Goal: Information Seeking & Learning: Learn about a topic

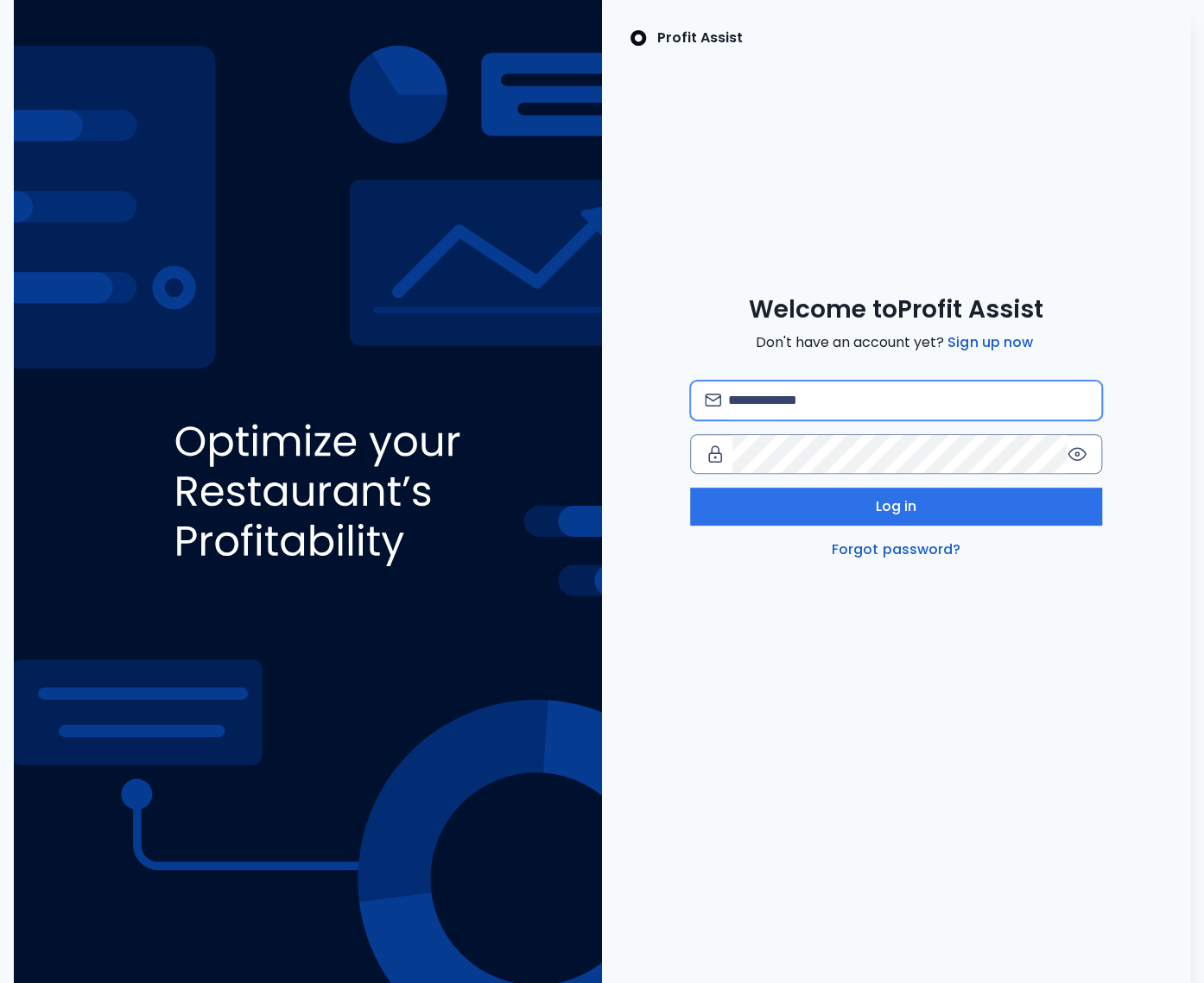
click at [735, 391] on input "email" at bounding box center [907, 400] width 359 height 38
type input "**********"
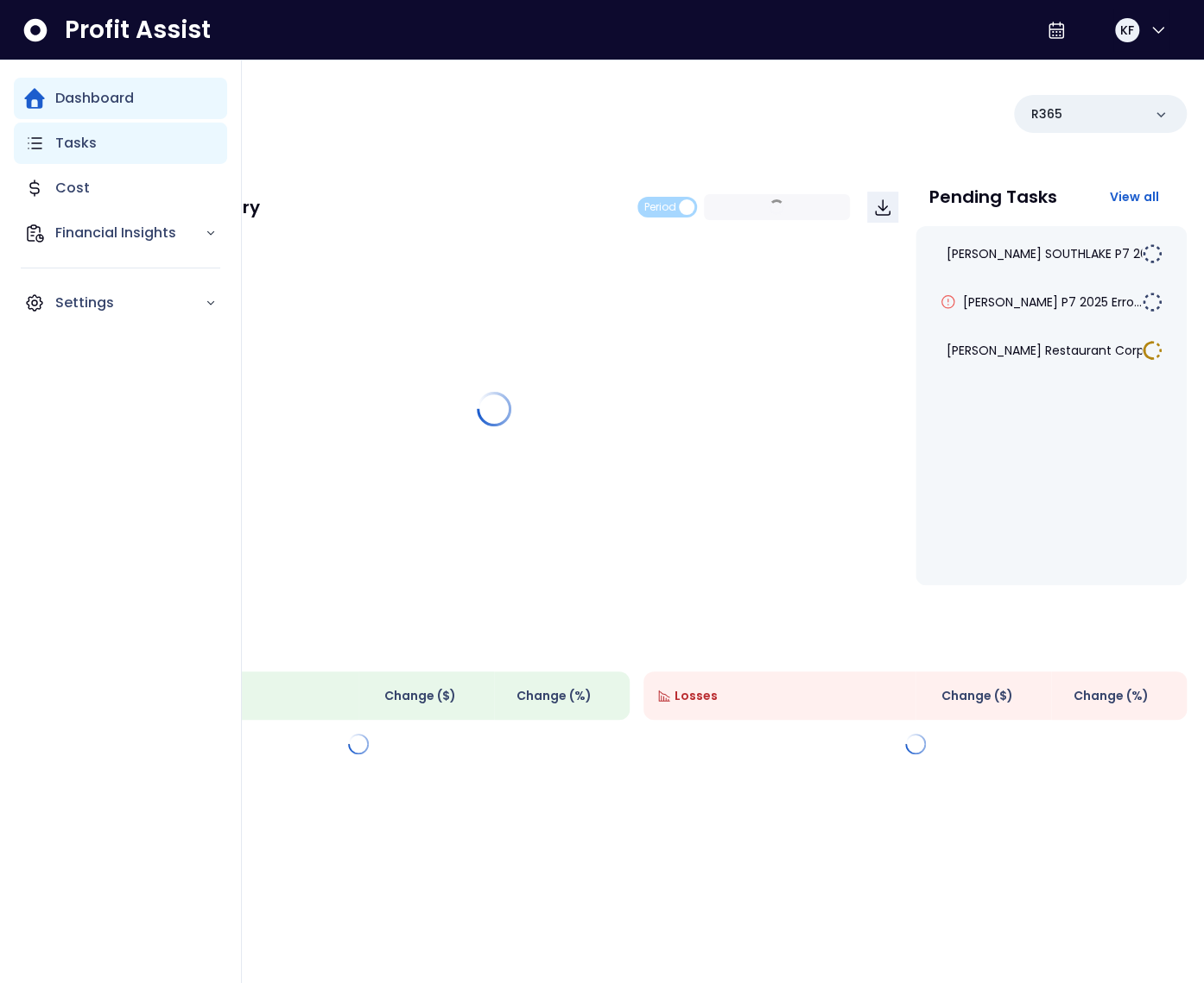
click at [50, 143] on div "Tasks" at bounding box center [120, 144] width 213 height 42
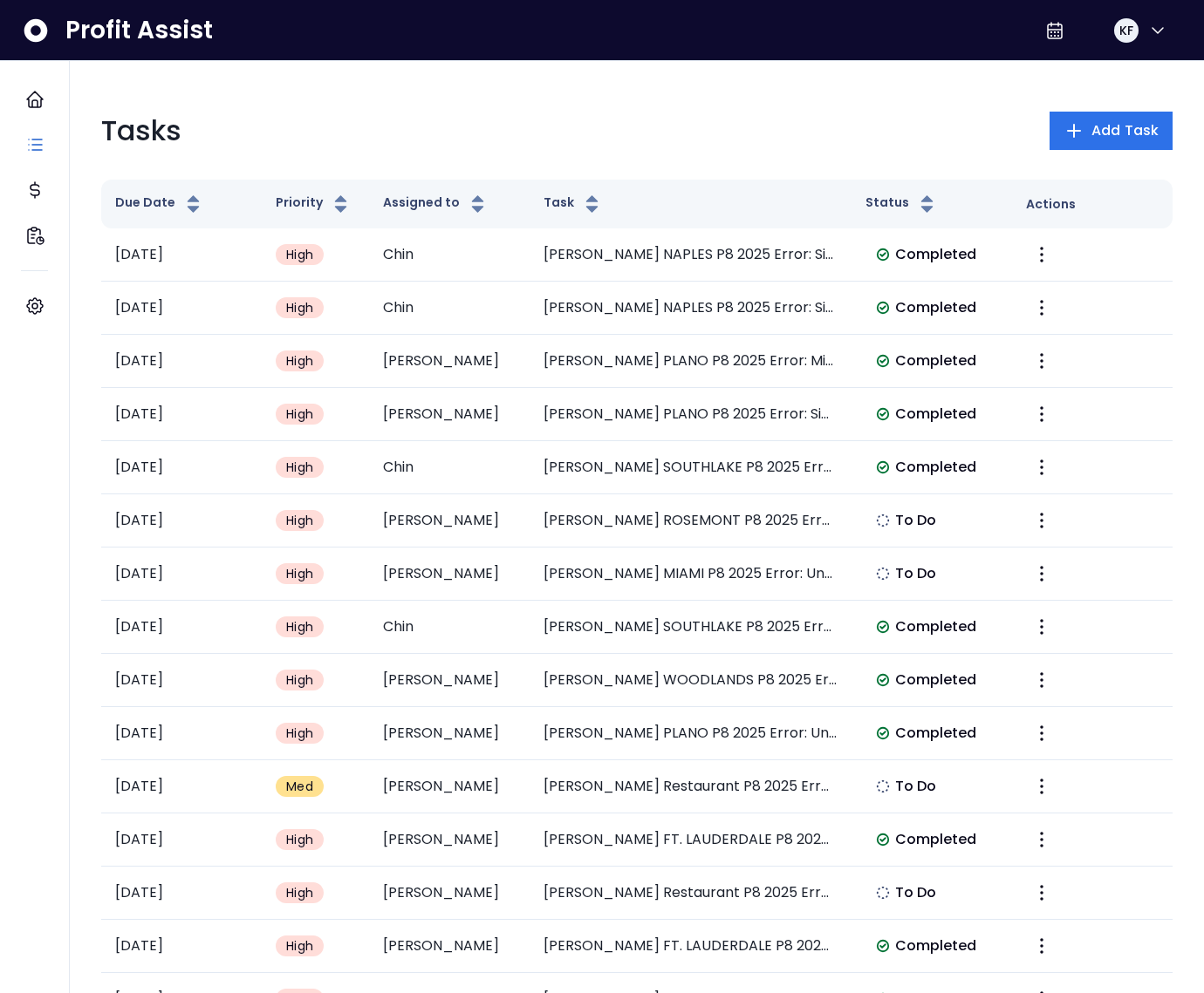
click at [689, 145] on div "Tasks Add Task" at bounding box center [636, 131] width 1071 height 42
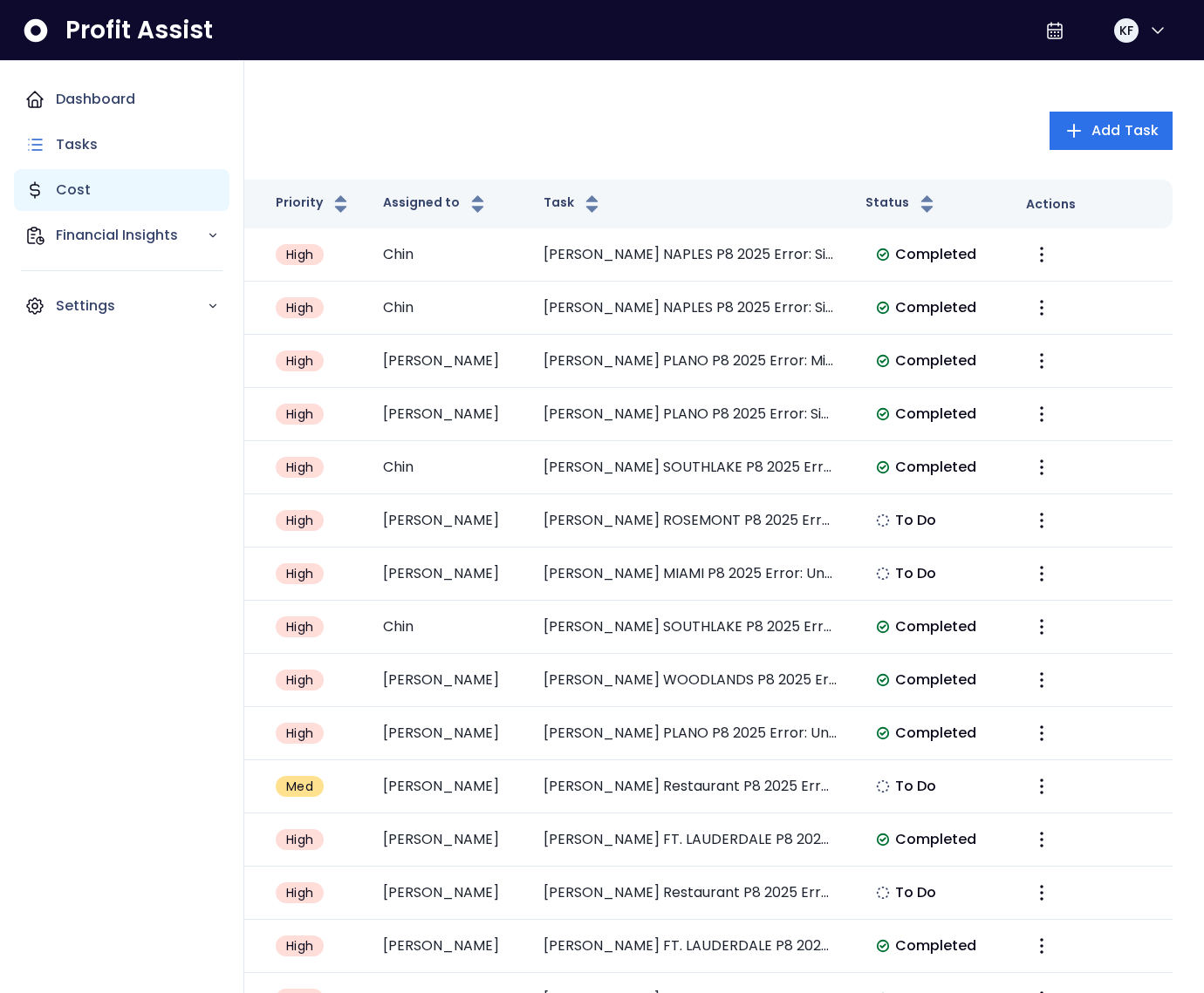
click at [42, 194] on icon "Main navigation" at bounding box center [34, 190] width 21 height 21
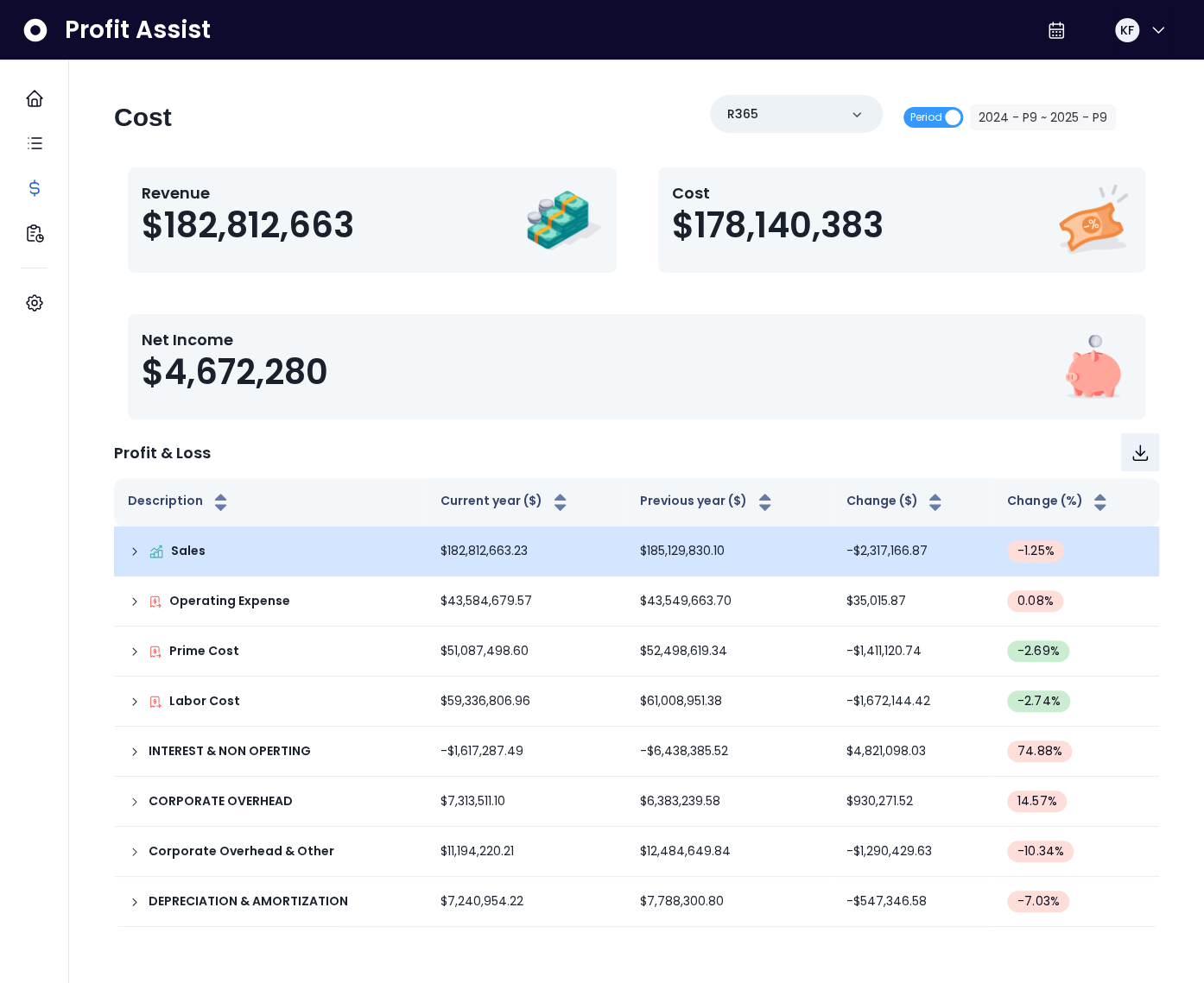
click at [121, 554] on td "Sales" at bounding box center [270, 551] width 313 height 50
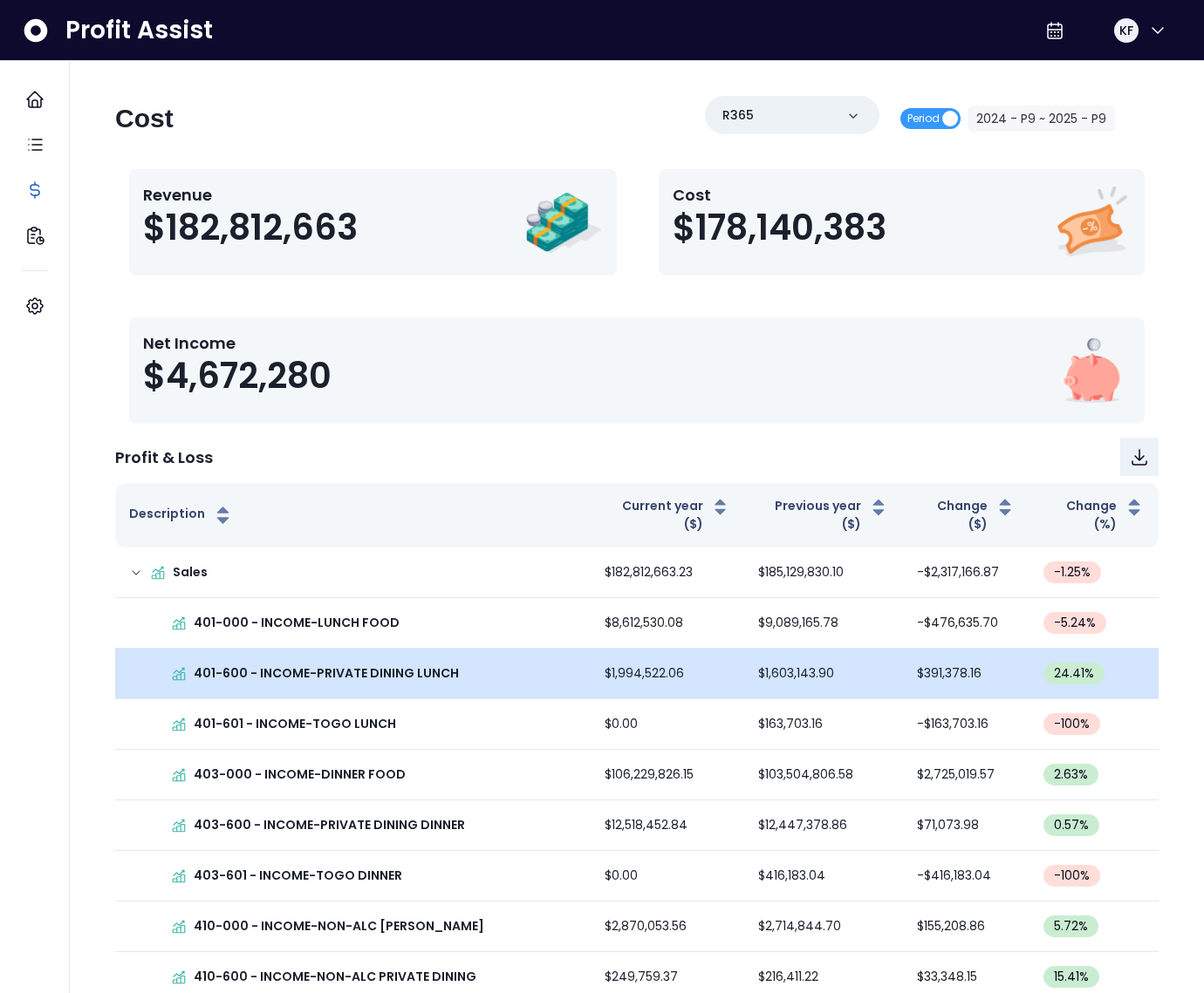
click at [280, 649] on td "401-600 - INCOME-PRIVATE DINING LUNCH" at bounding box center [352, 674] width 475 height 51
click at [286, 665] on p "401-600 - INCOME-PRIVATE DINING LUNCH" at bounding box center [326, 674] width 265 height 18
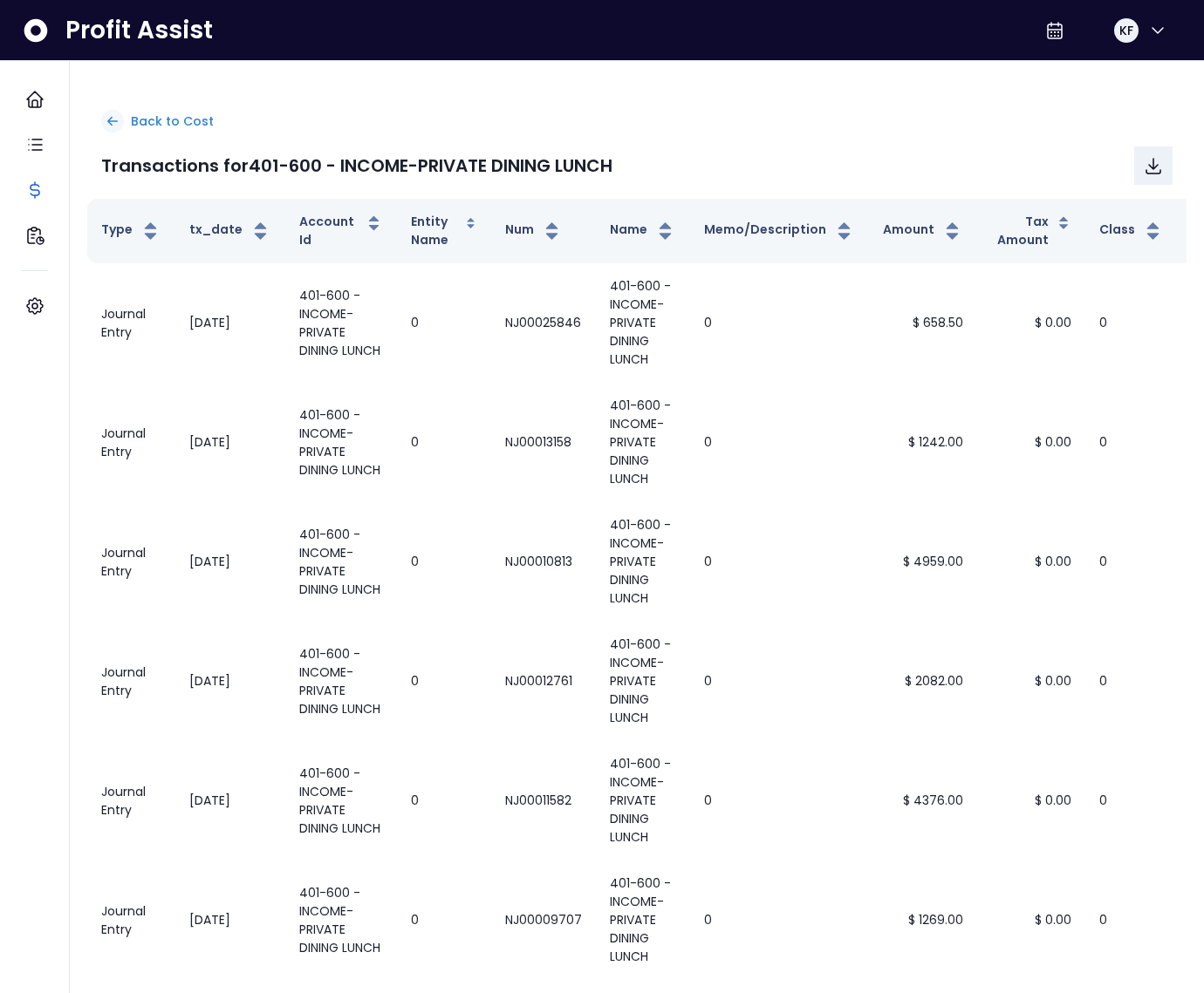
click at [111, 119] on icon at bounding box center [113, 121] width 16 height 16
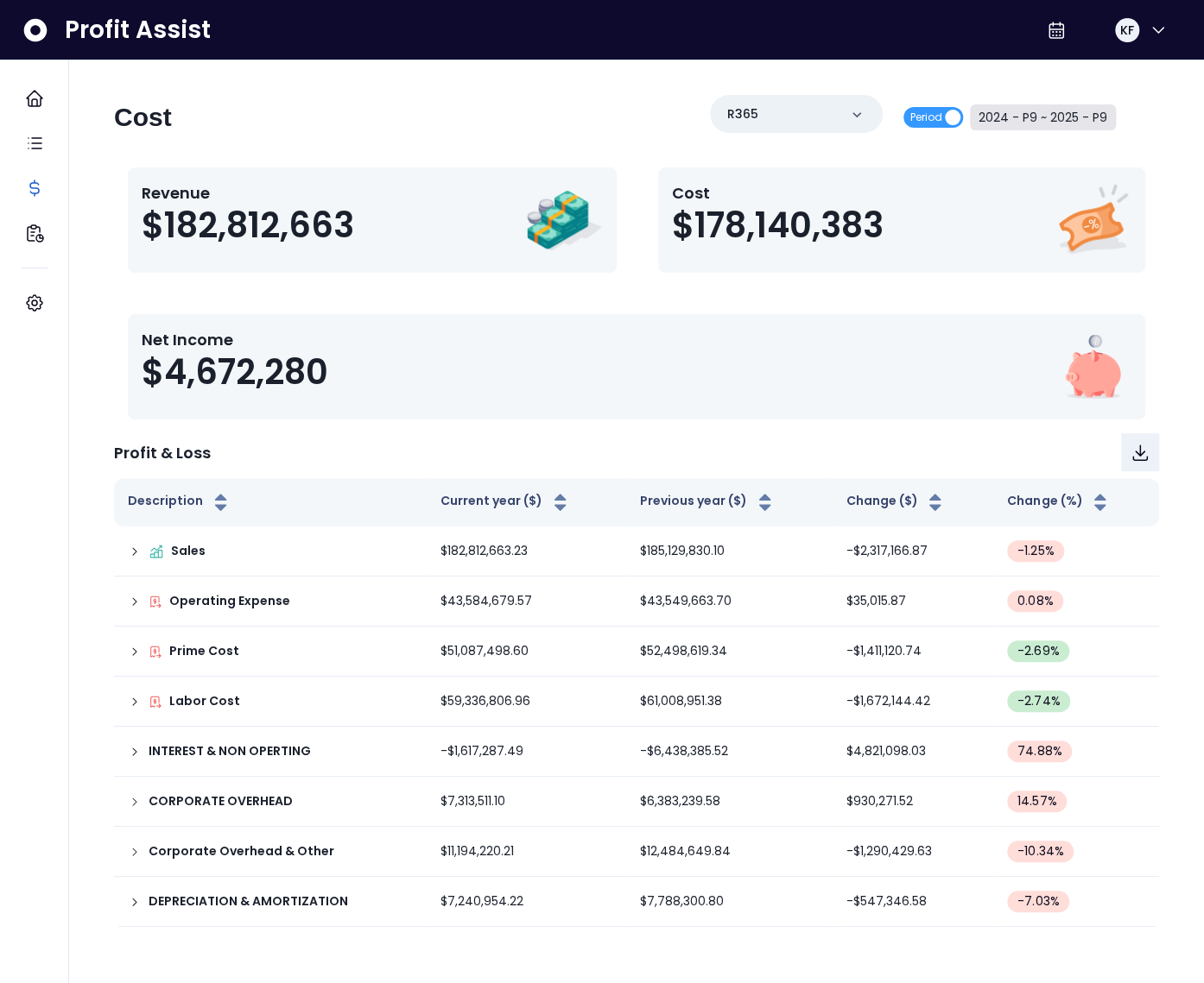
click at [1037, 125] on button "2024 - P9 ~ 2025 - P9" at bounding box center [1042, 118] width 146 height 26
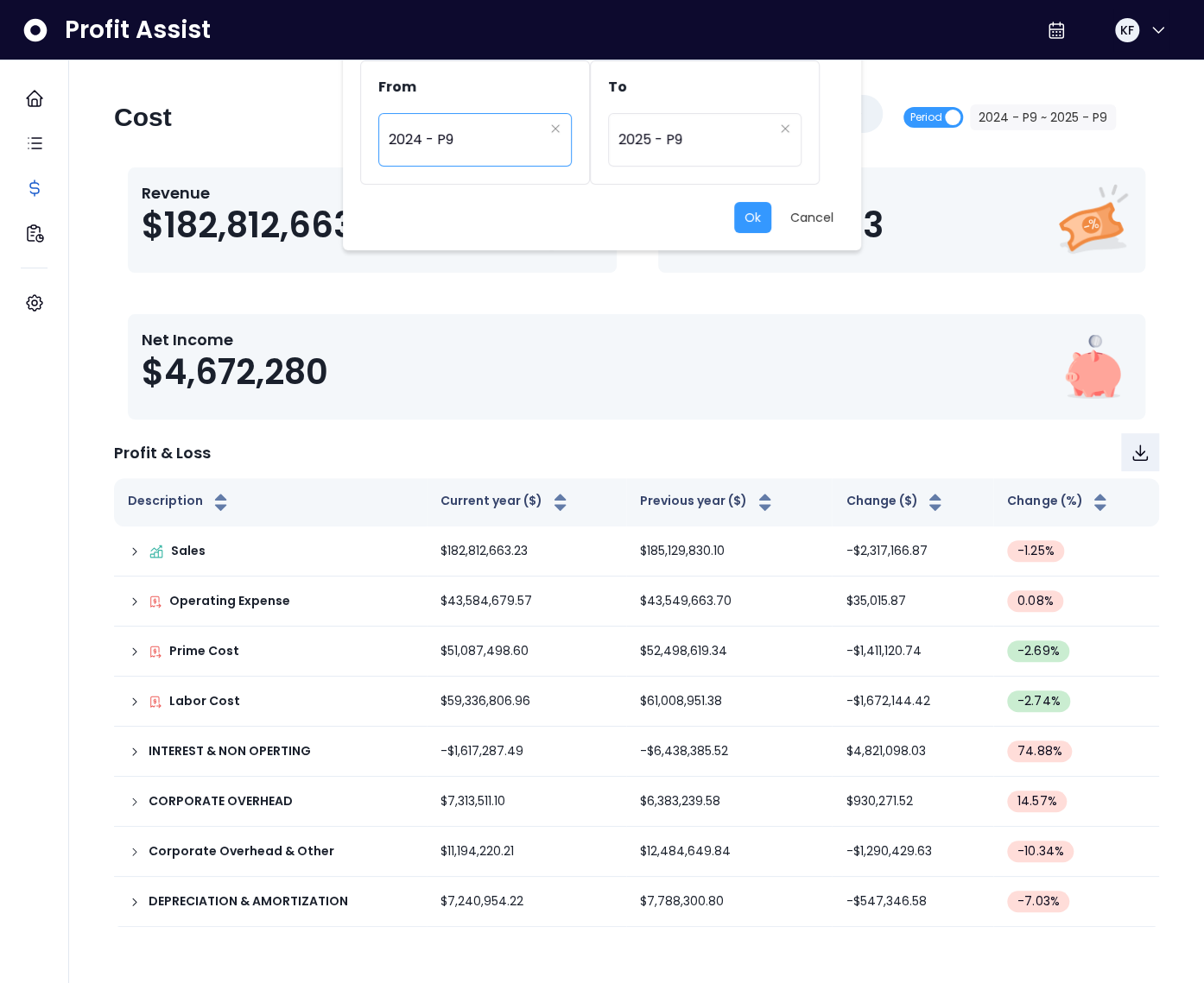
click at [452, 143] on span "2024 - P9" at bounding box center [465, 140] width 154 height 40
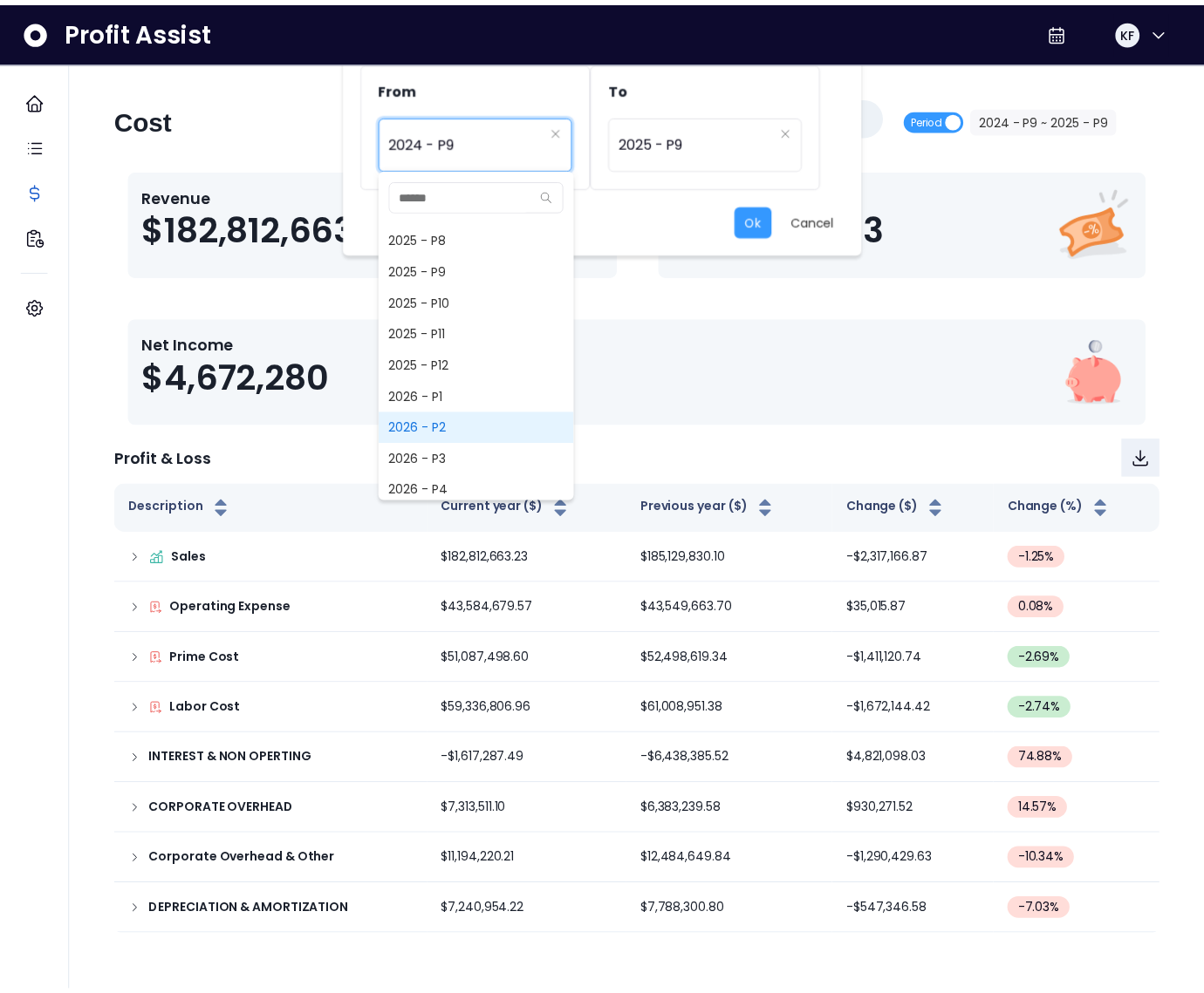
scroll to position [1356, 0]
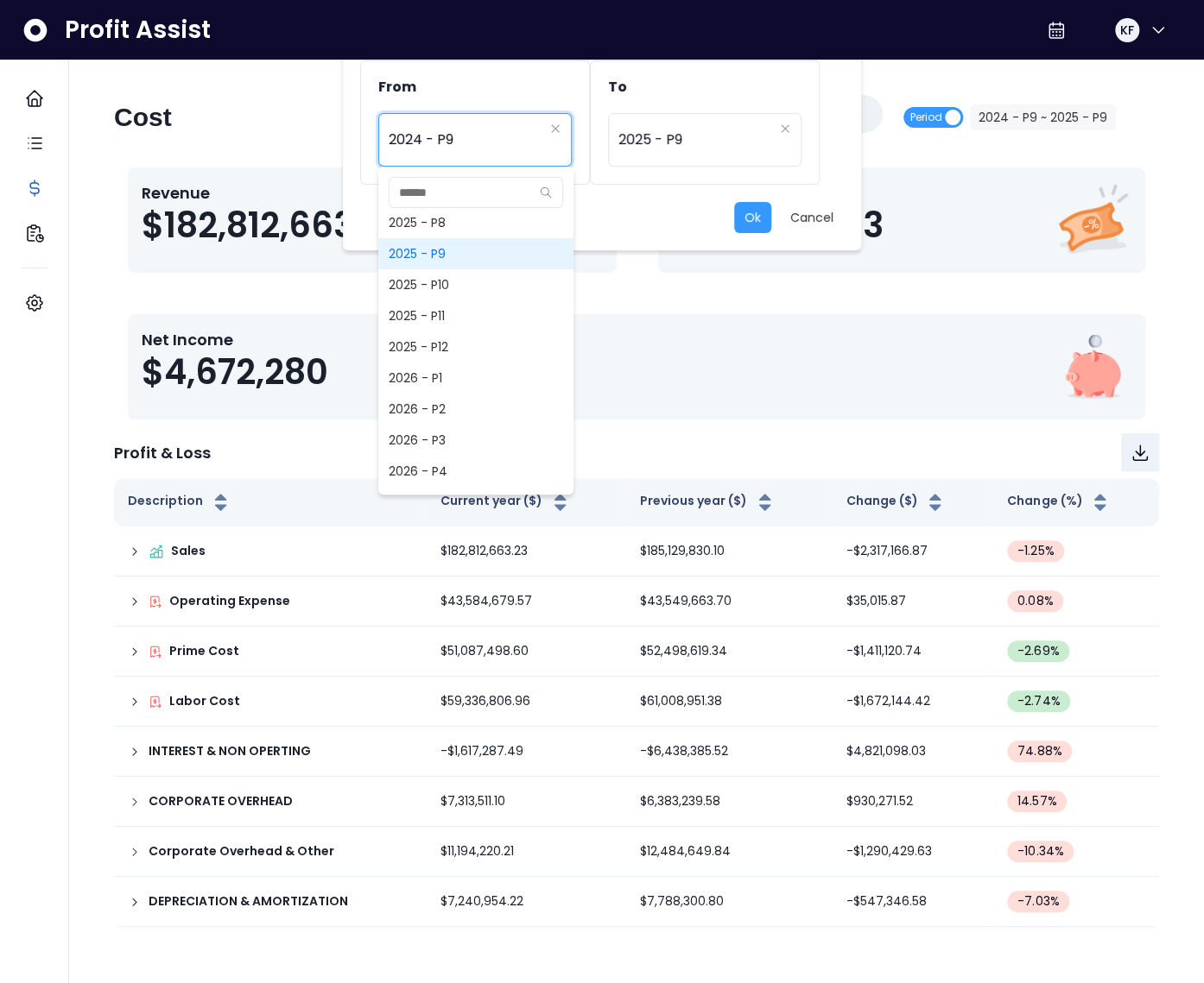
drag, startPoint x: 447, startPoint y: 258, endPoint x: 537, endPoint y: 237, distance: 92.4
click at [447, 258] on span "2025 - P9" at bounding box center [475, 253] width 195 height 31
type input "*********"
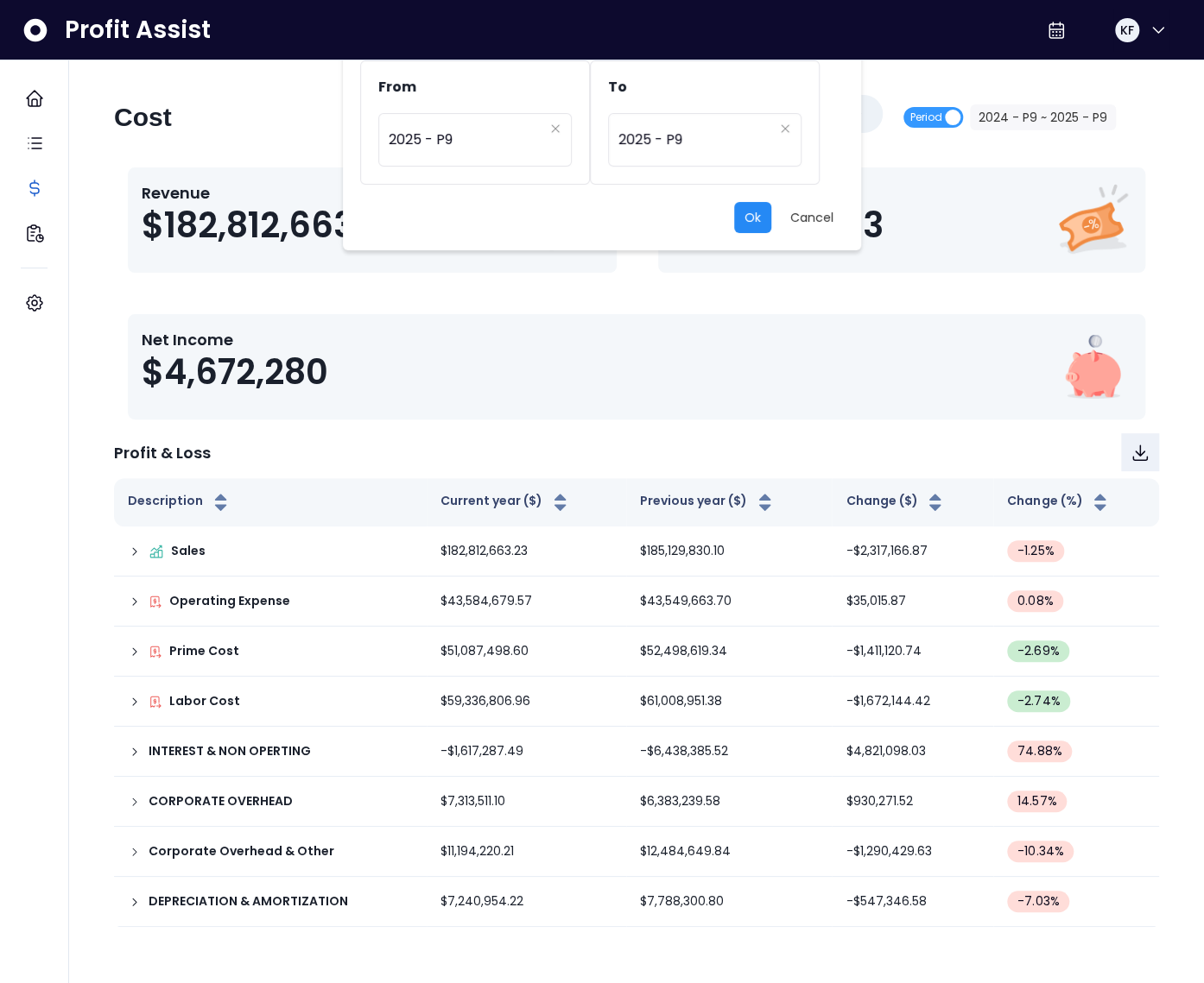
click at [747, 219] on button "Ok" at bounding box center [752, 217] width 38 height 31
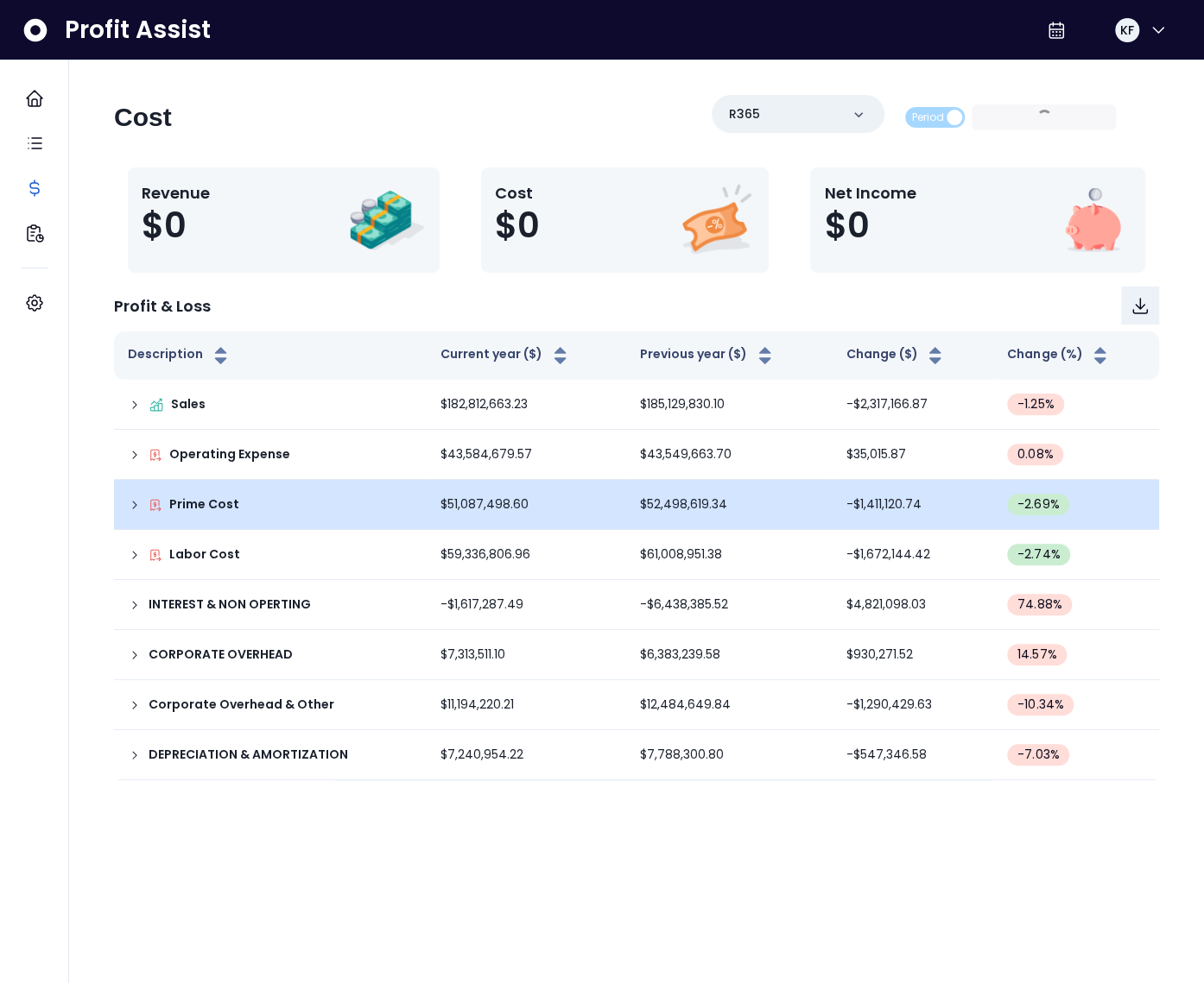
click at [126, 501] on td "Prime Cost" at bounding box center [270, 505] width 313 height 50
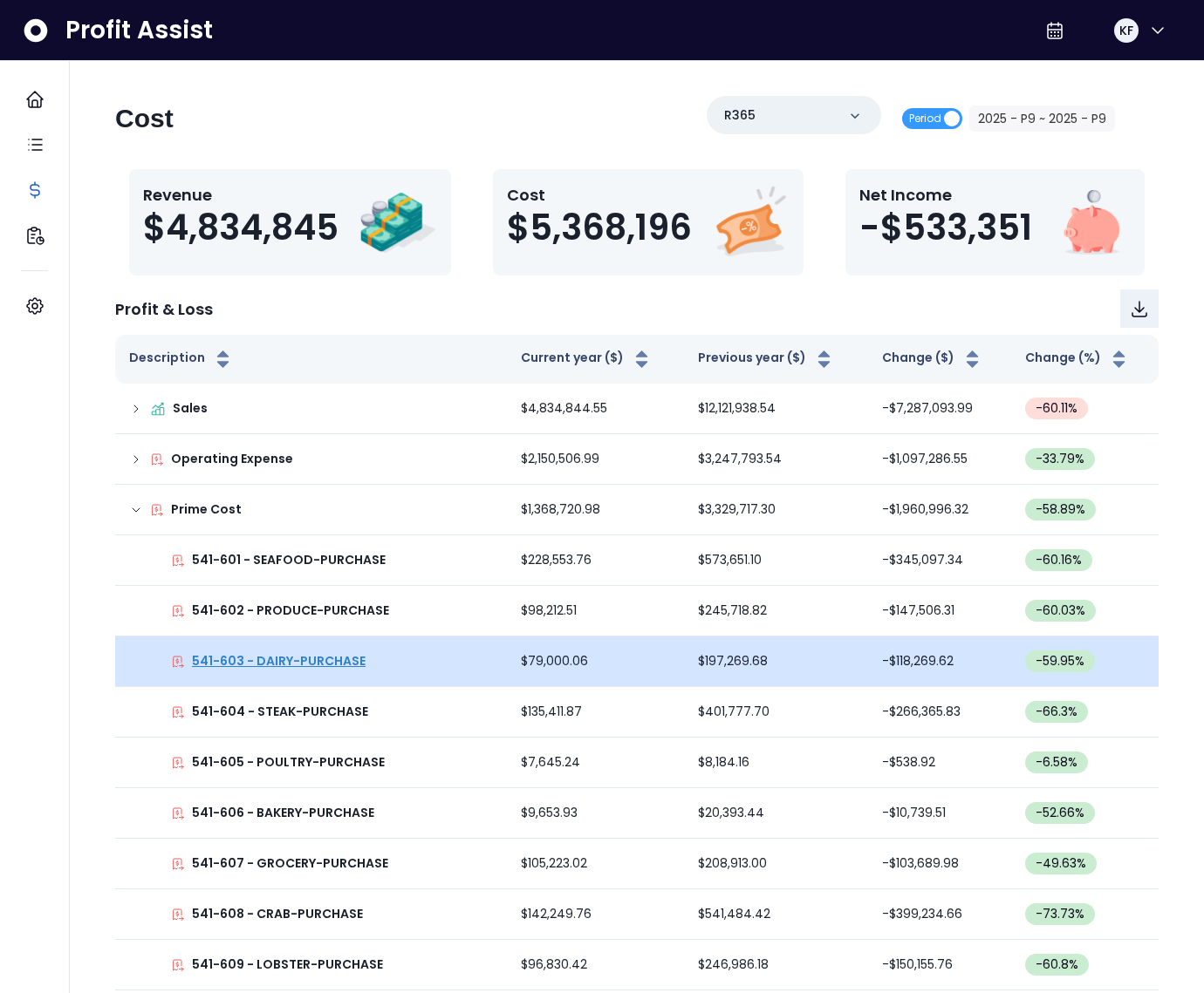
click at [297, 660] on p "541-603 - DAIRY-PURCHASE" at bounding box center [279, 661] width 174 height 18
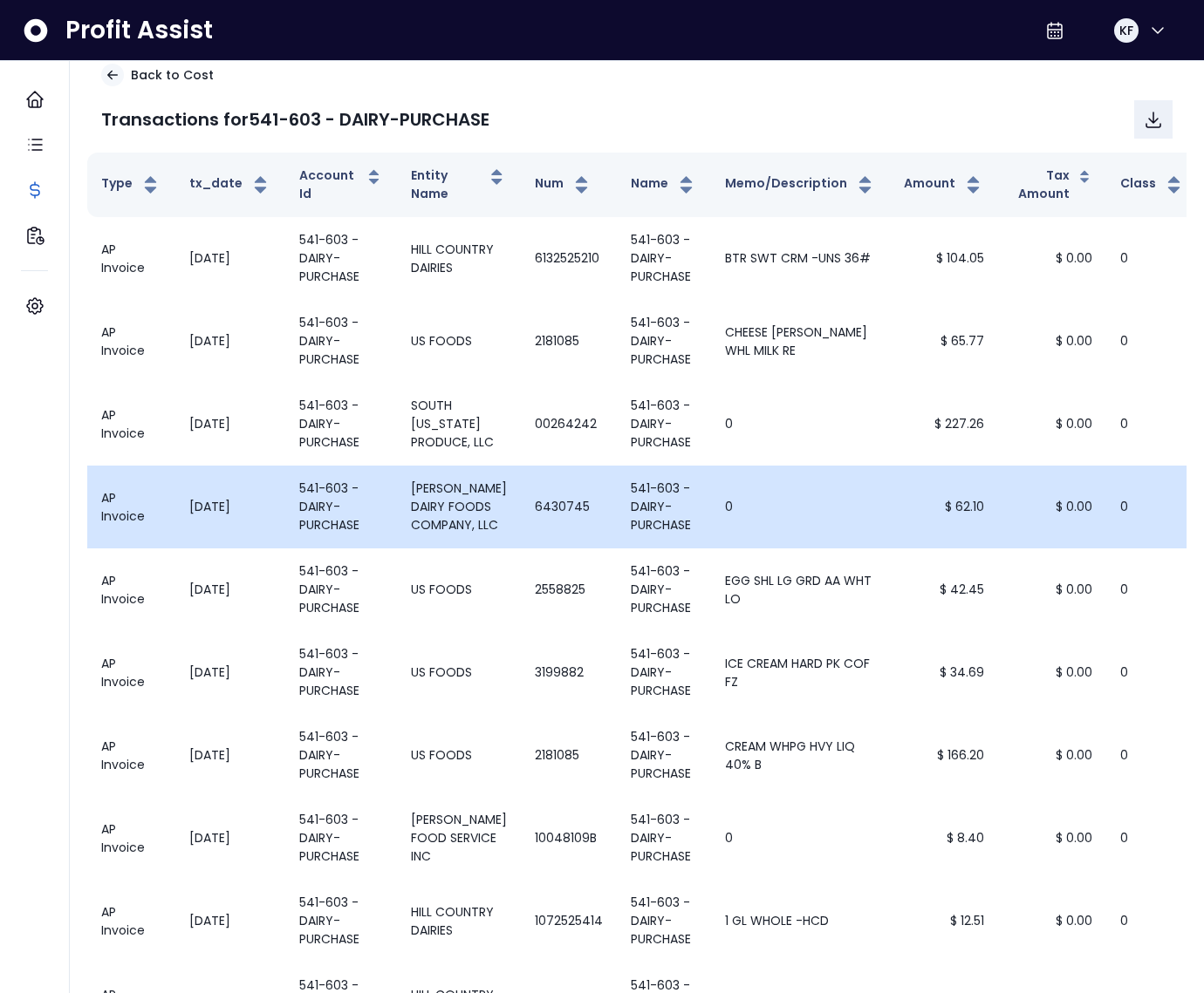
scroll to position [0, 0]
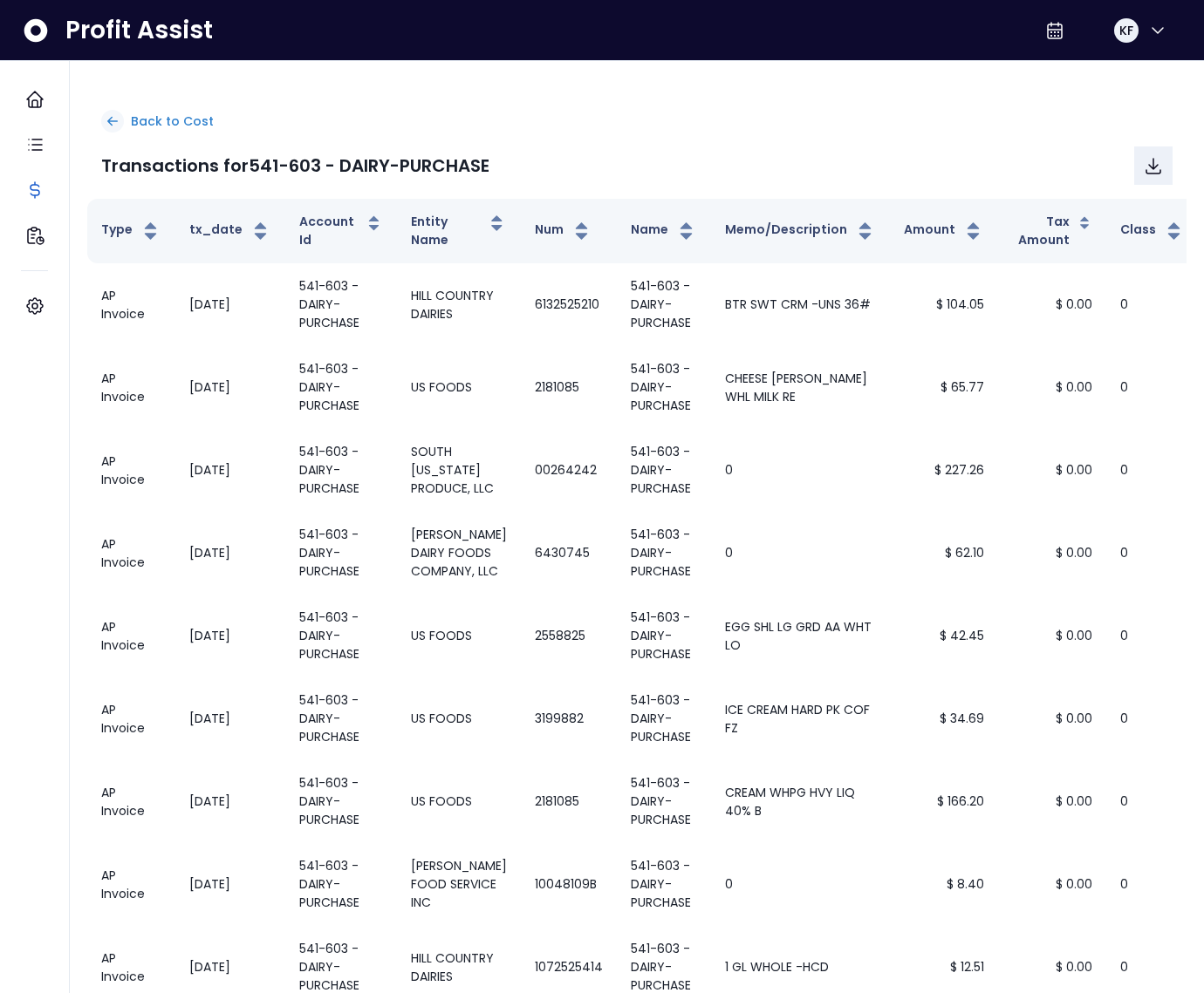
click at [154, 126] on p "Back to Cost" at bounding box center [172, 122] width 83 height 18
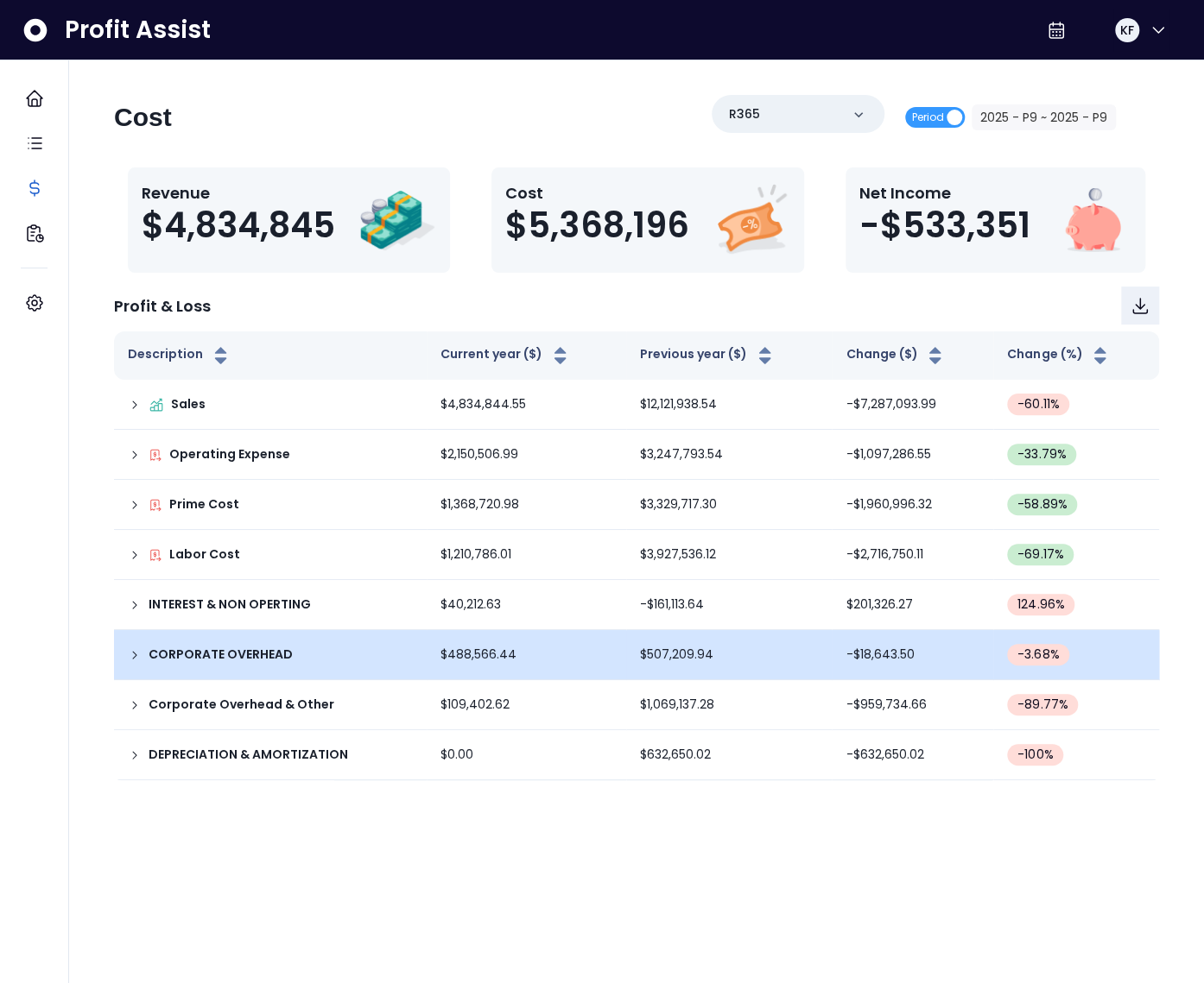
click at [129, 660] on div "CORPORATE OVERHEAD" at bounding box center [270, 654] width 285 height 18
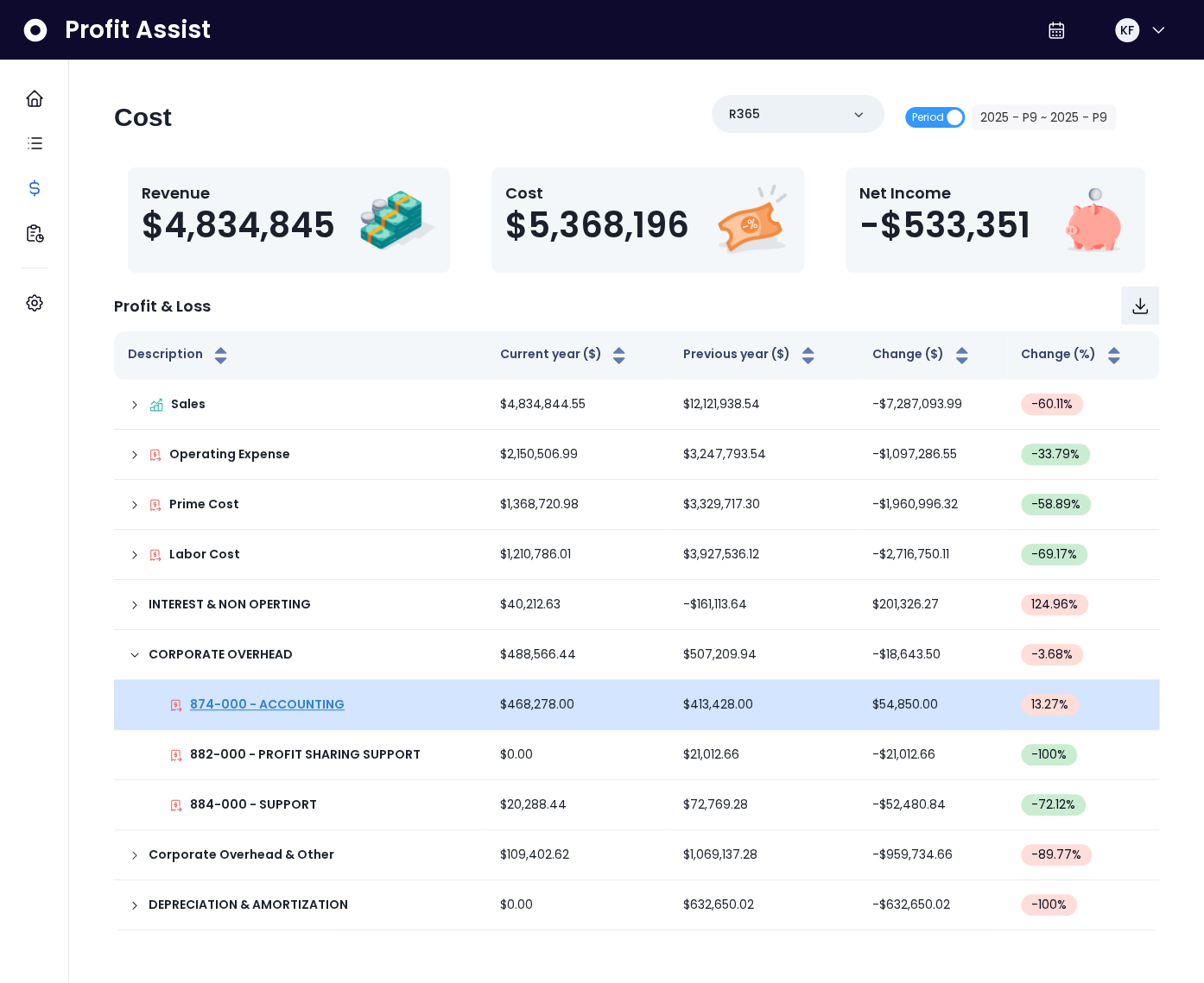
click at [254, 710] on p "874-000 - ACCOUNTING" at bounding box center [267, 705] width 154 height 18
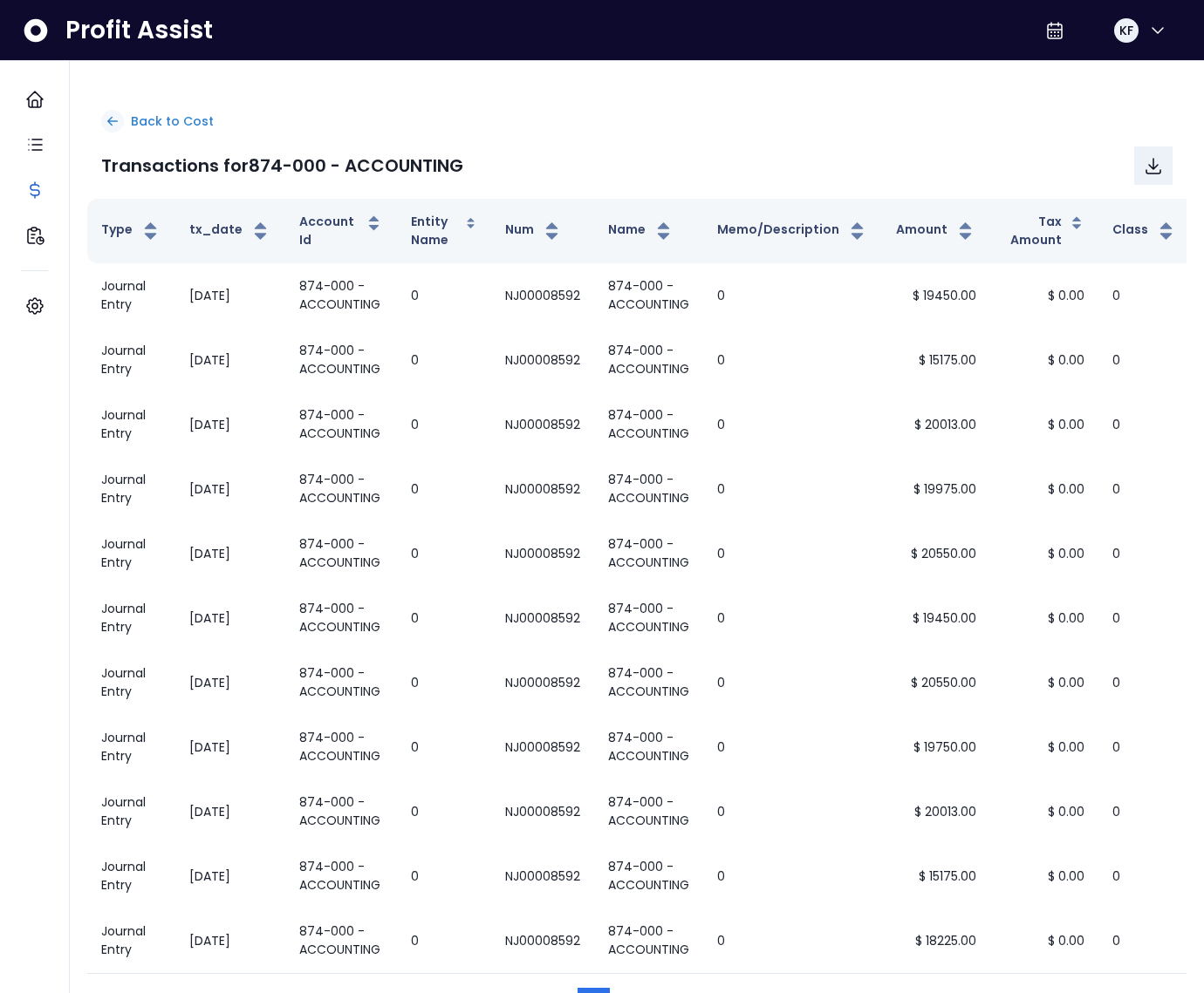
click at [149, 129] on p "Back to Cost" at bounding box center [172, 122] width 83 height 18
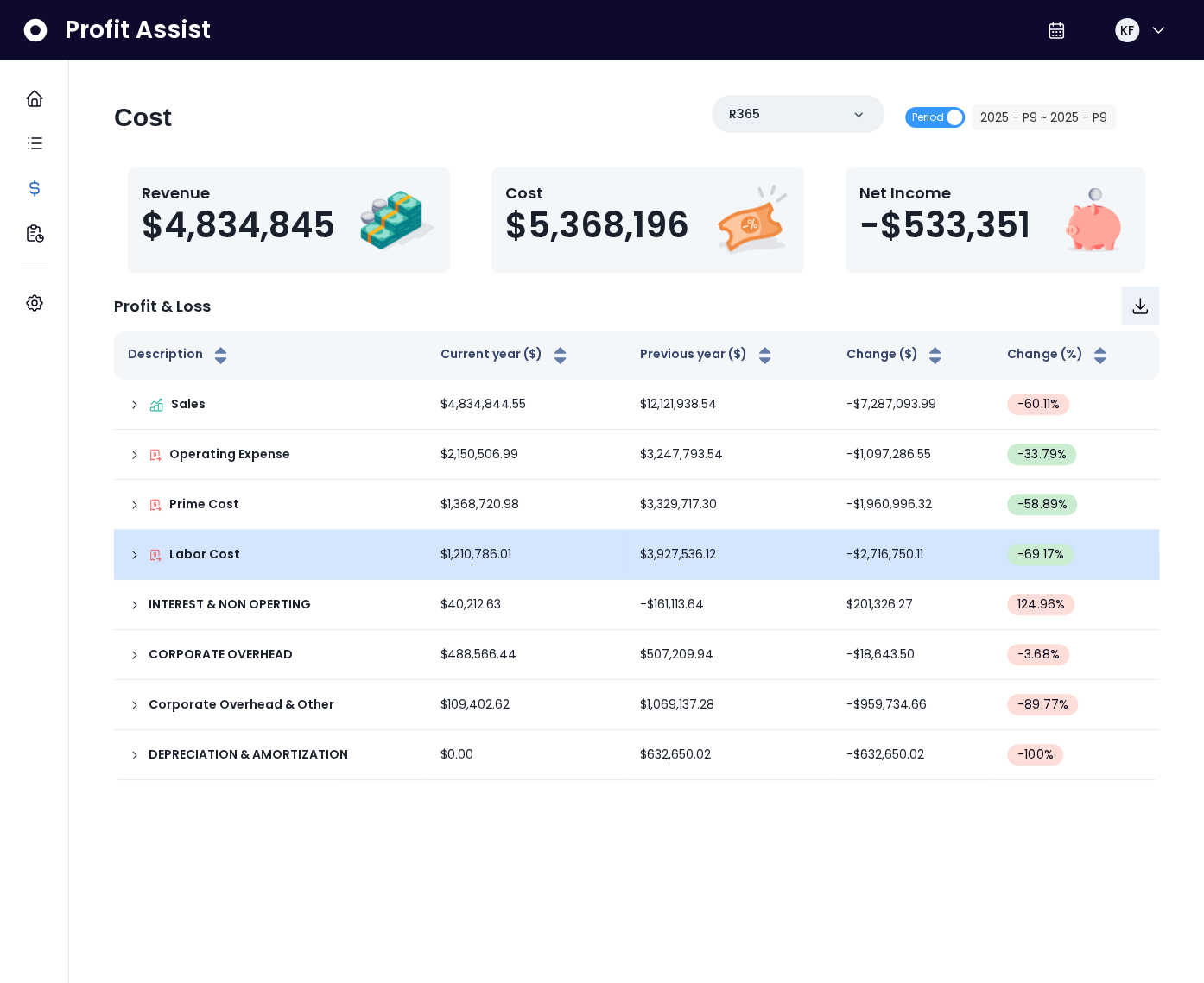
click at [133, 548] on icon at bounding box center [135, 555] width 14 height 14
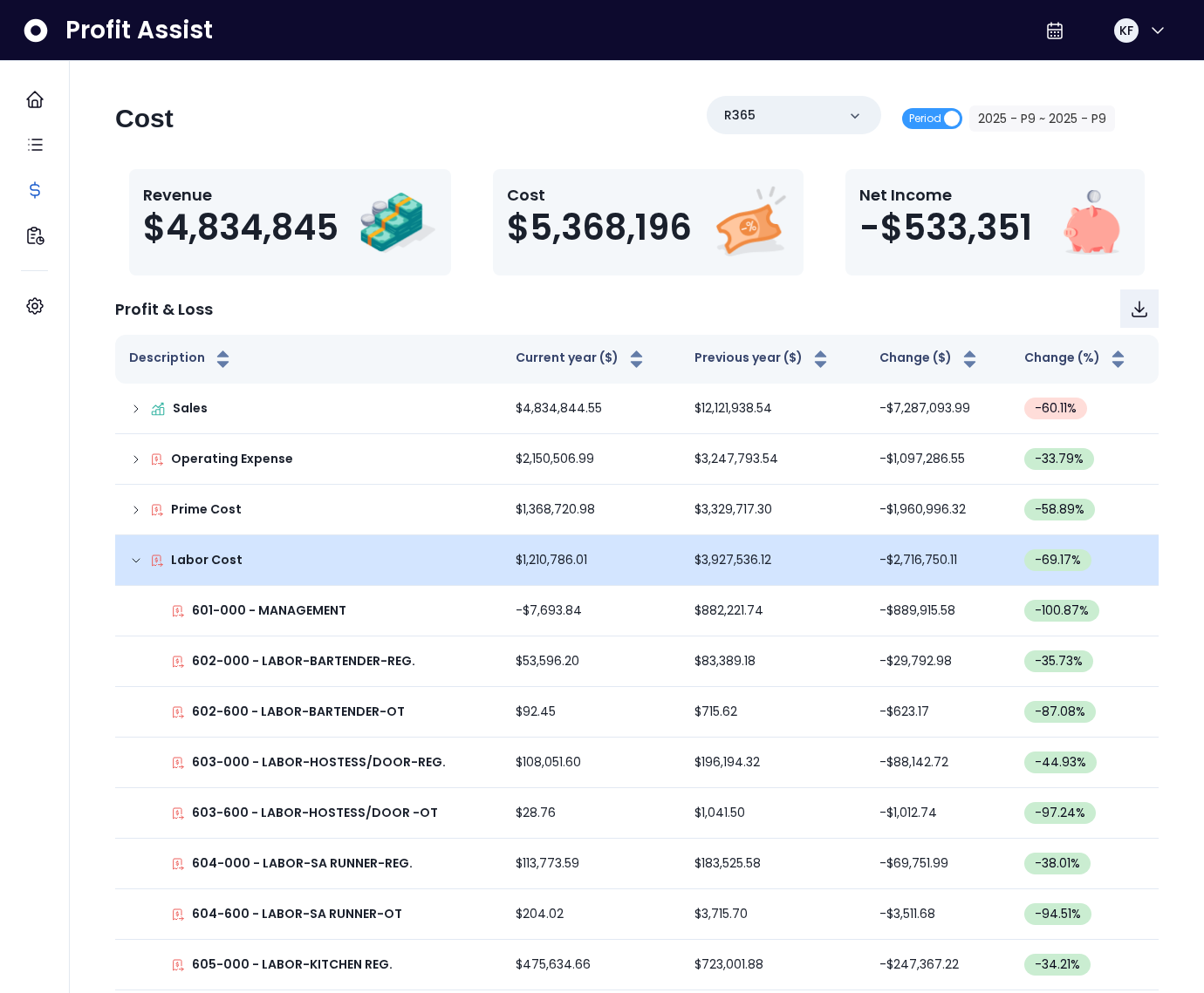
click at [257, 610] on p "601-000 - MANAGEMENT" at bounding box center [269, 611] width 154 height 18
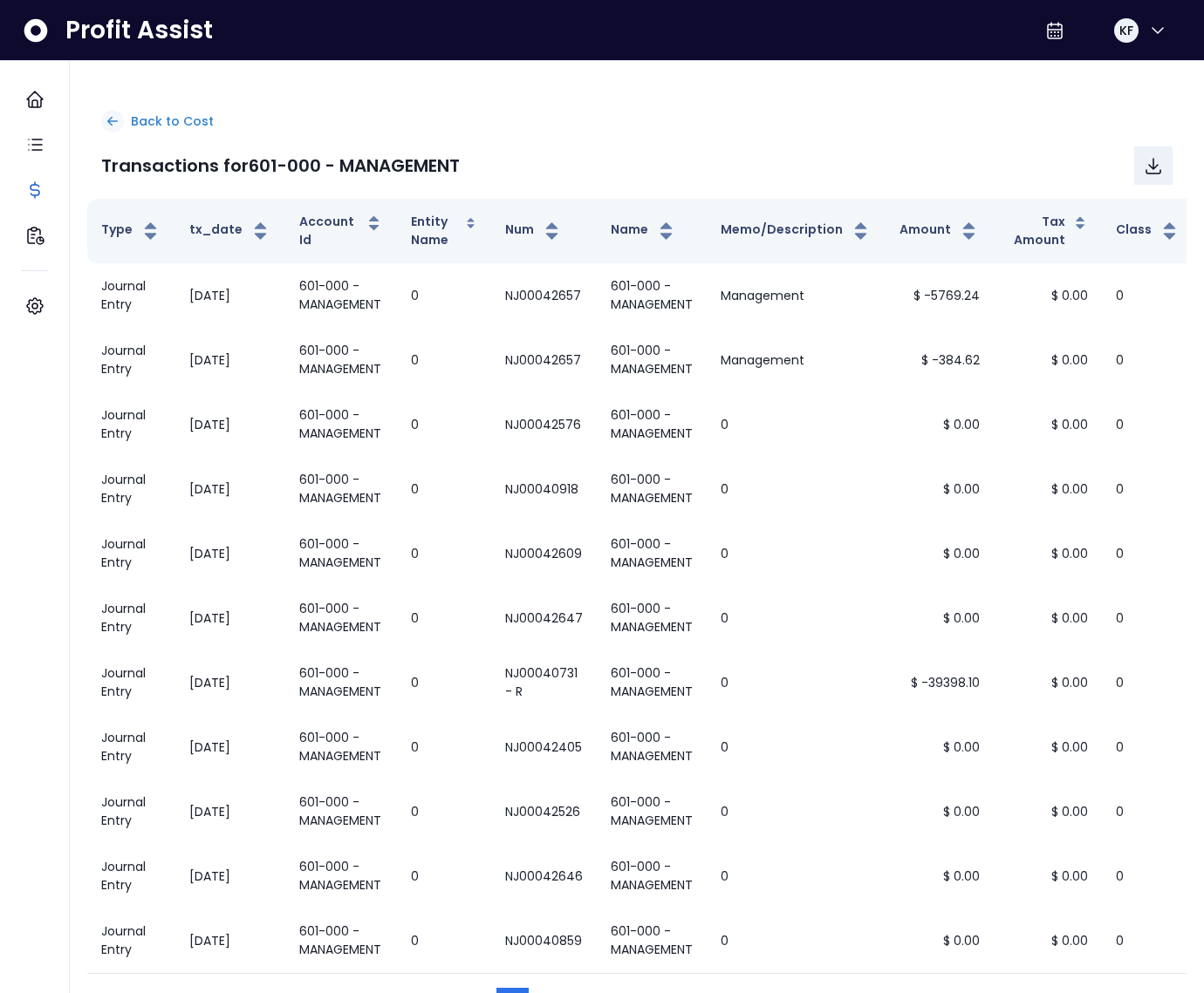
click at [159, 118] on p "Back to Cost" at bounding box center [172, 122] width 83 height 18
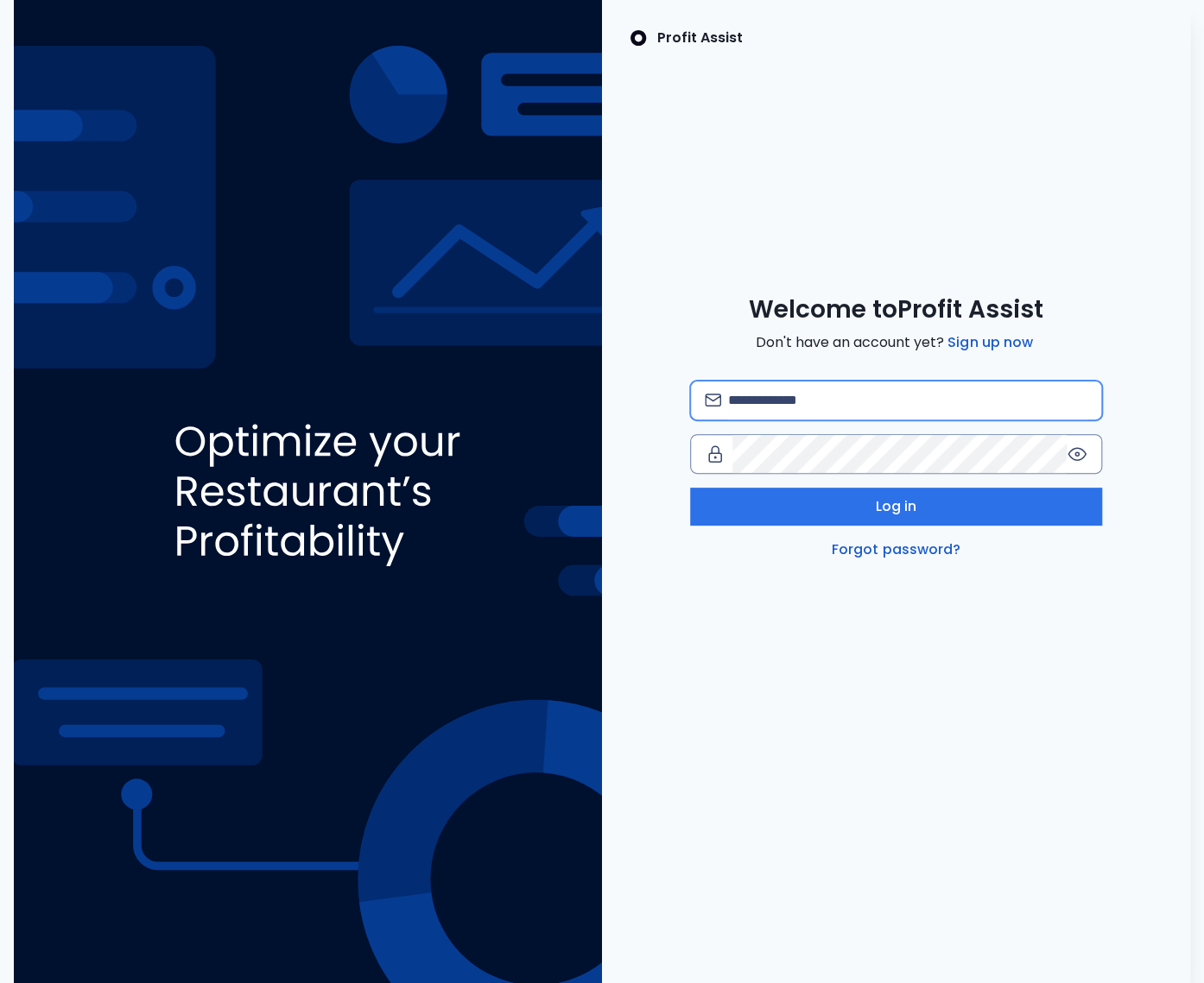
click at [820, 408] on input "email" at bounding box center [907, 400] width 359 height 38
type input "**********"
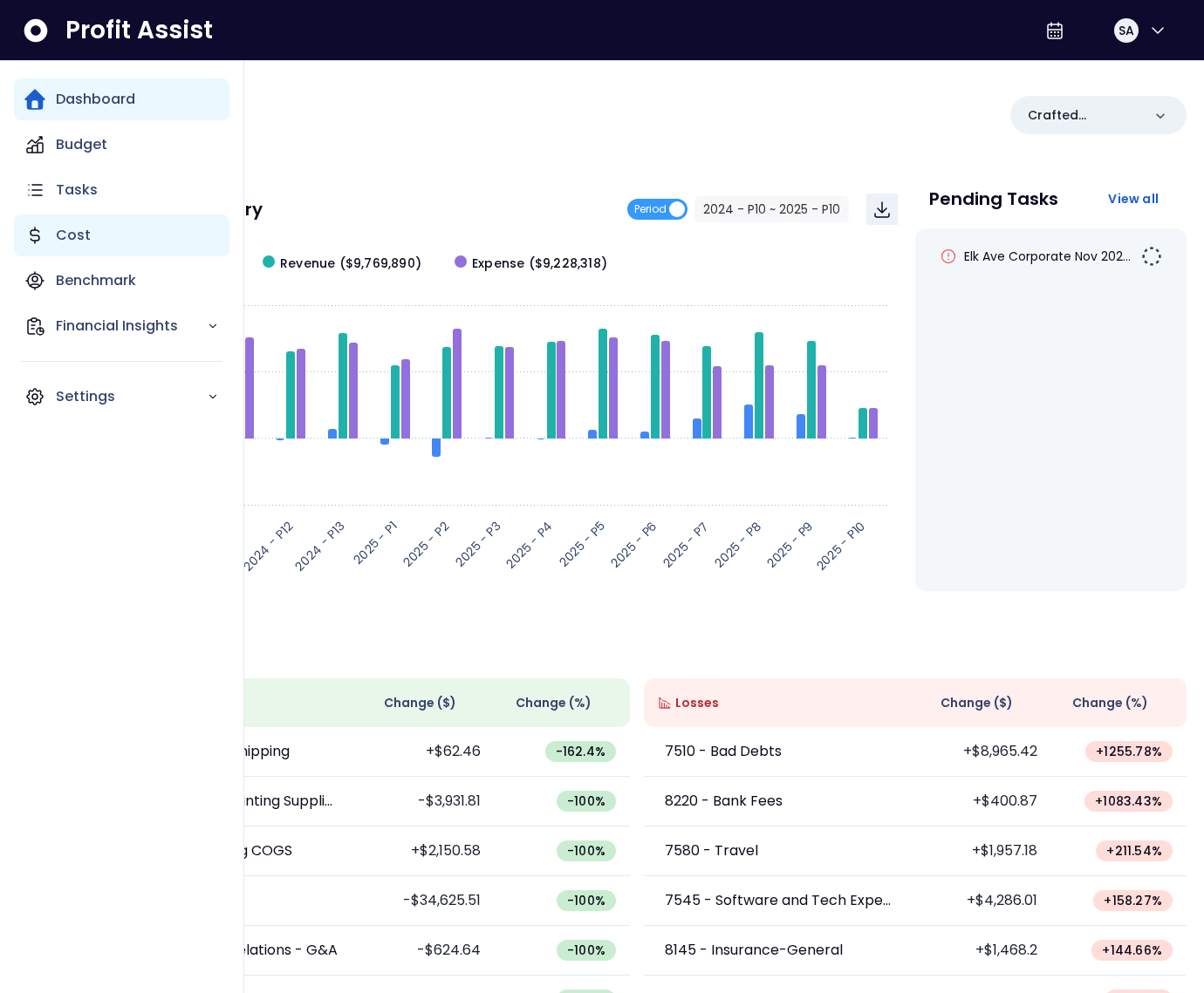
click at [51, 230] on div "Cost" at bounding box center [121, 236] width 215 height 42
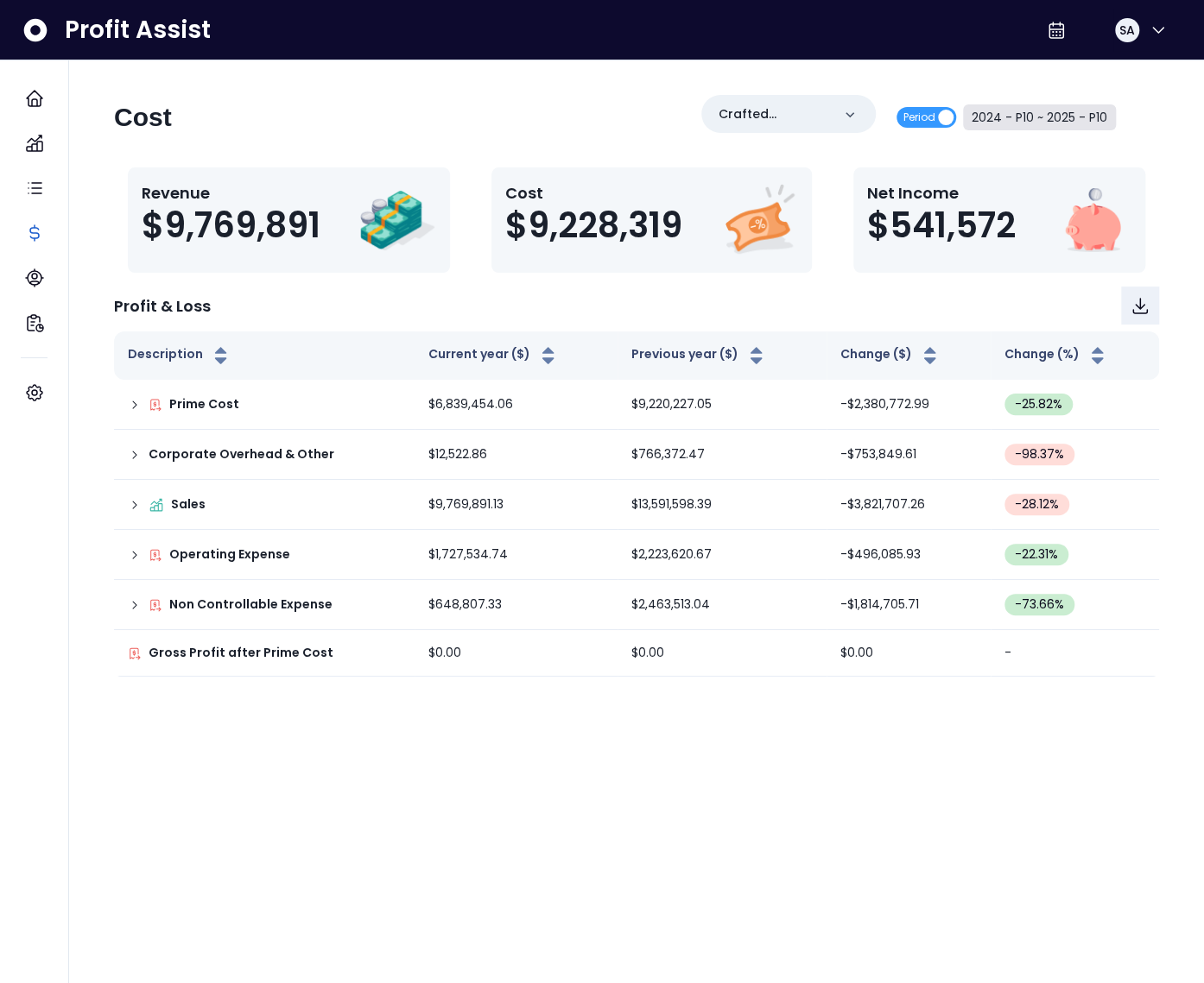
click at [1061, 123] on button "2024 - P10 ~ 2025 - P10" at bounding box center [1039, 118] width 152 height 26
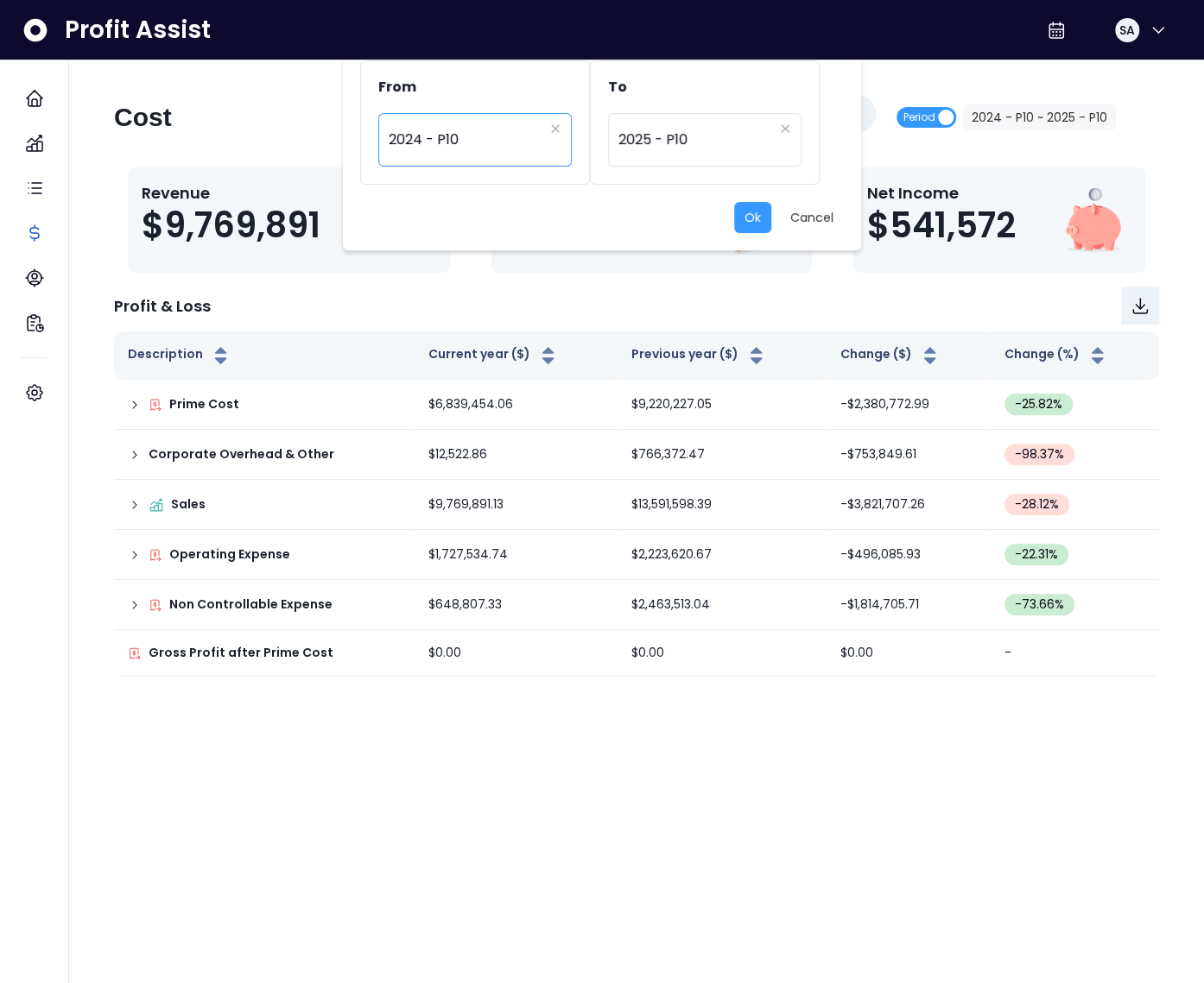
click at [476, 132] on span "2024 - P10" at bounding box center [465, 140] width 154 height 40
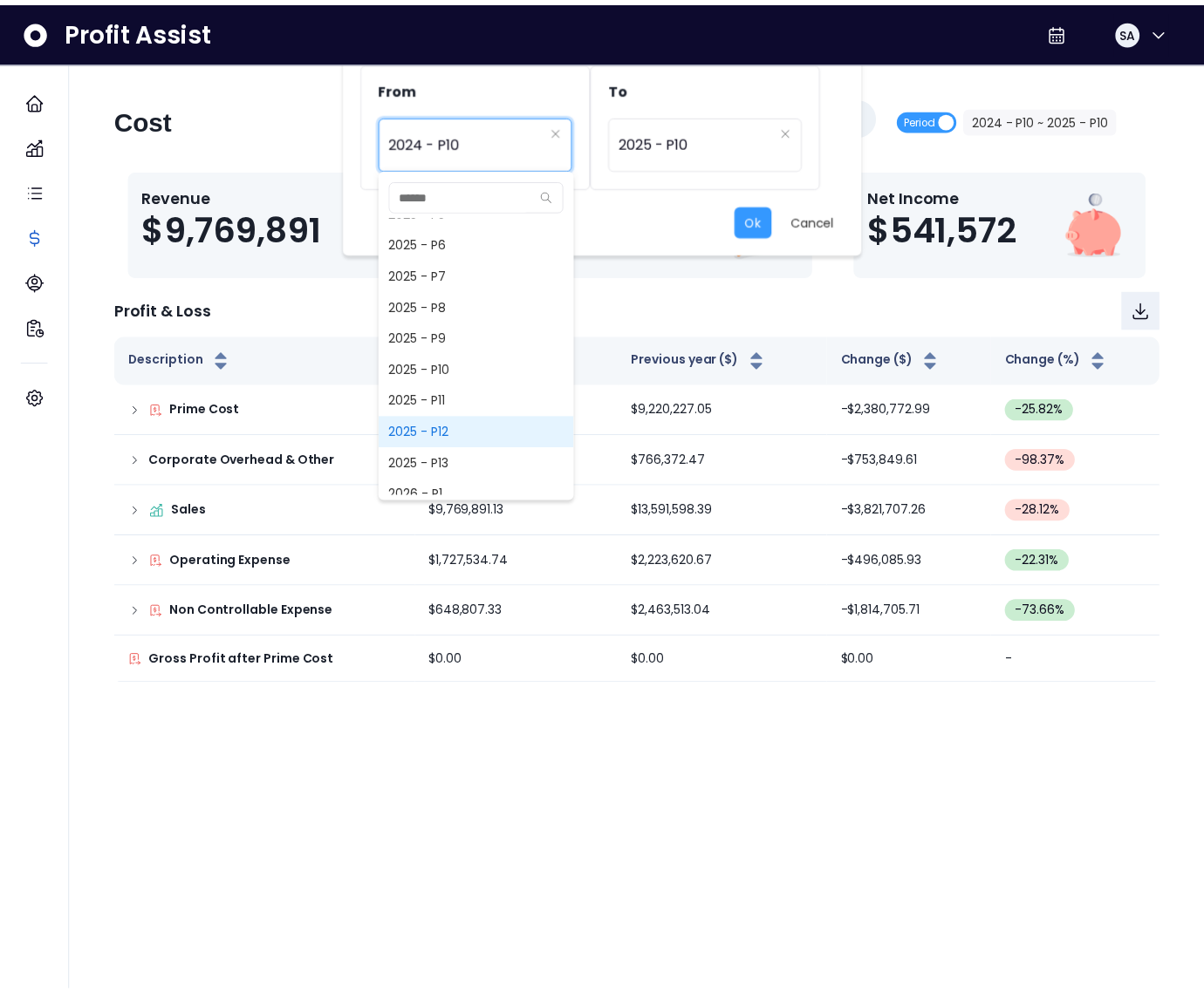
scroll to position [1398, 0]
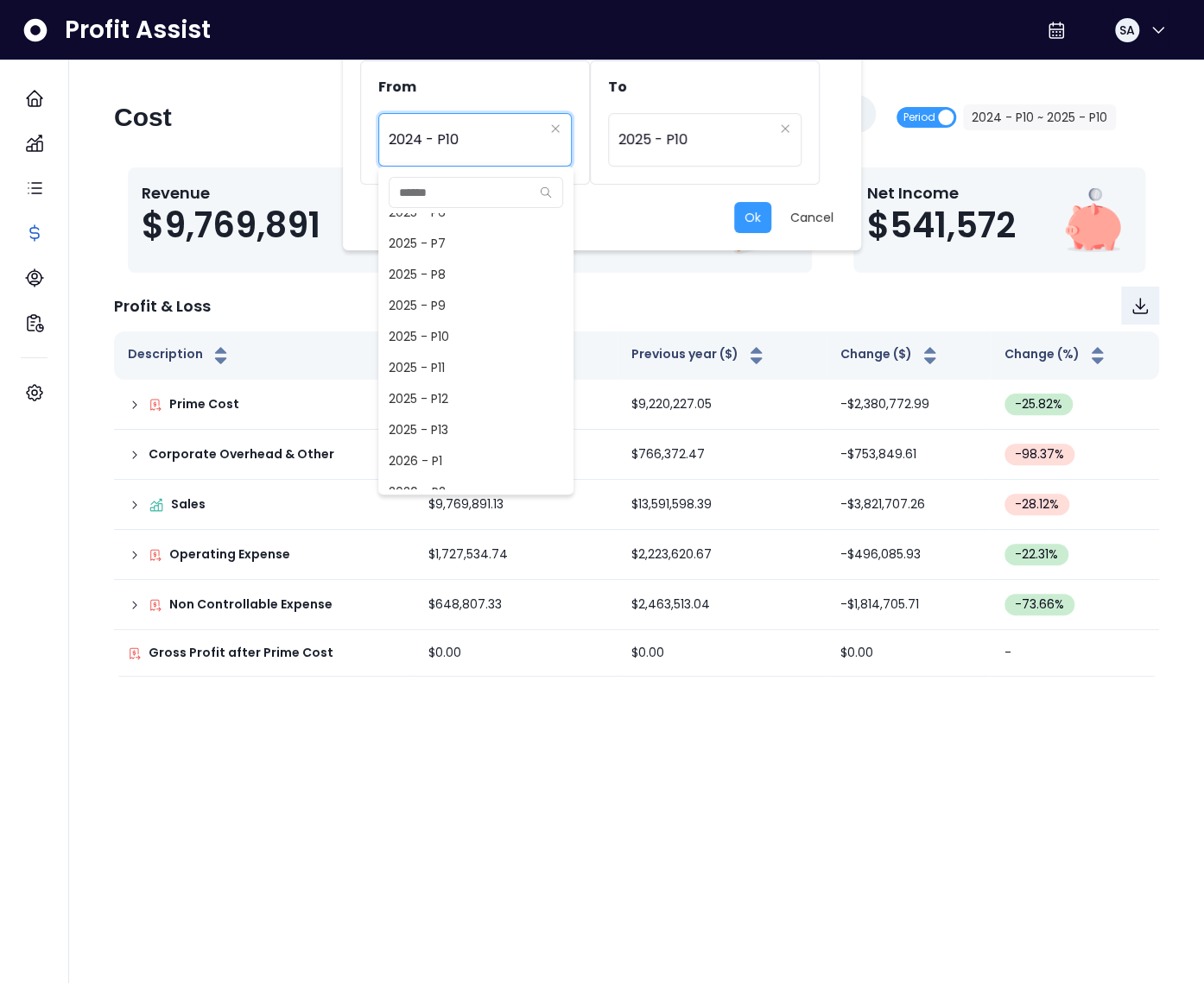
click at [436, 335] on span "2025 - P10" at bounding box center [475, 336] width 195 height 31
type input "**********"
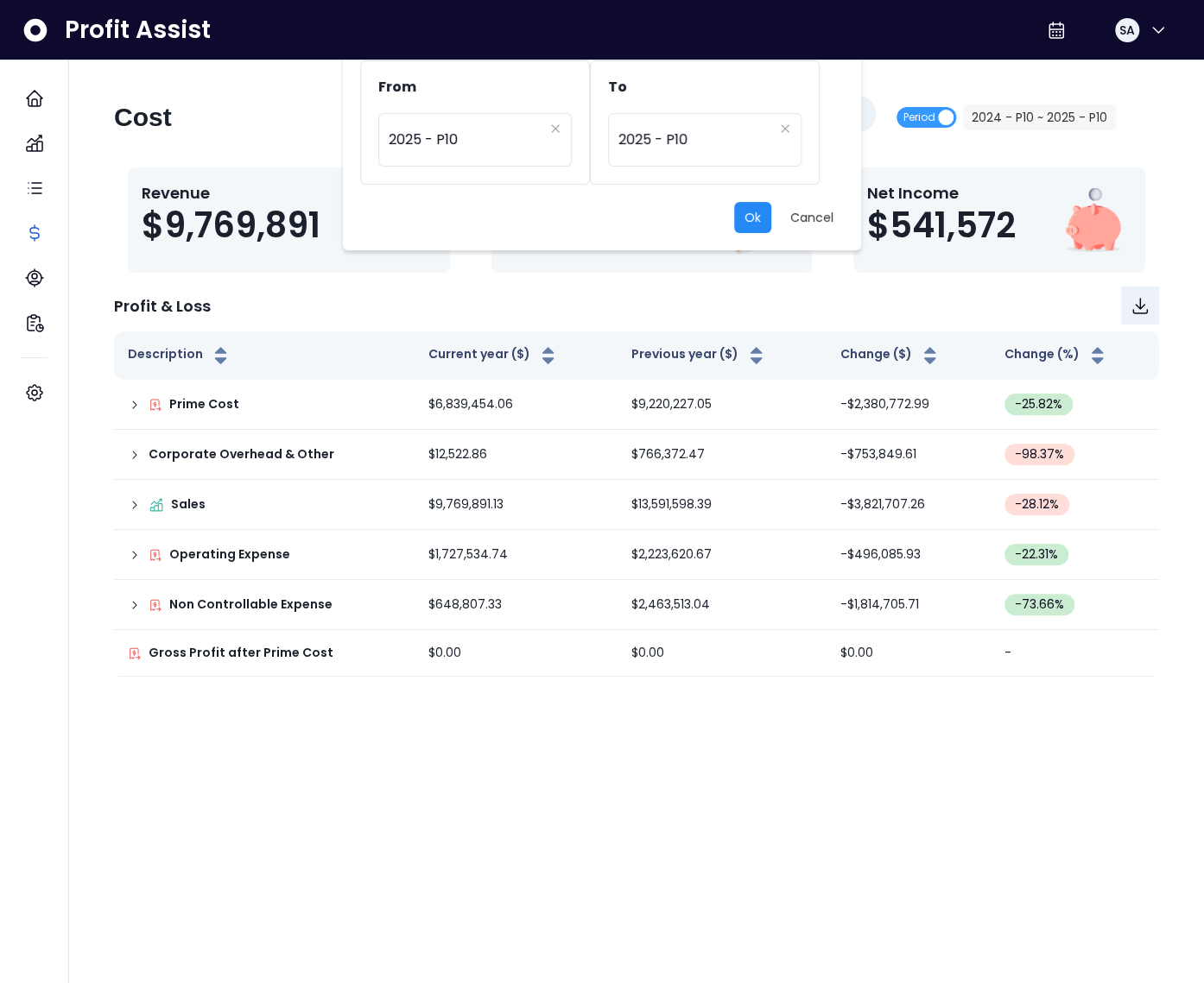
click at [753, 220] on button "Ok" at bounding box center [752, 217] width 38 height 31
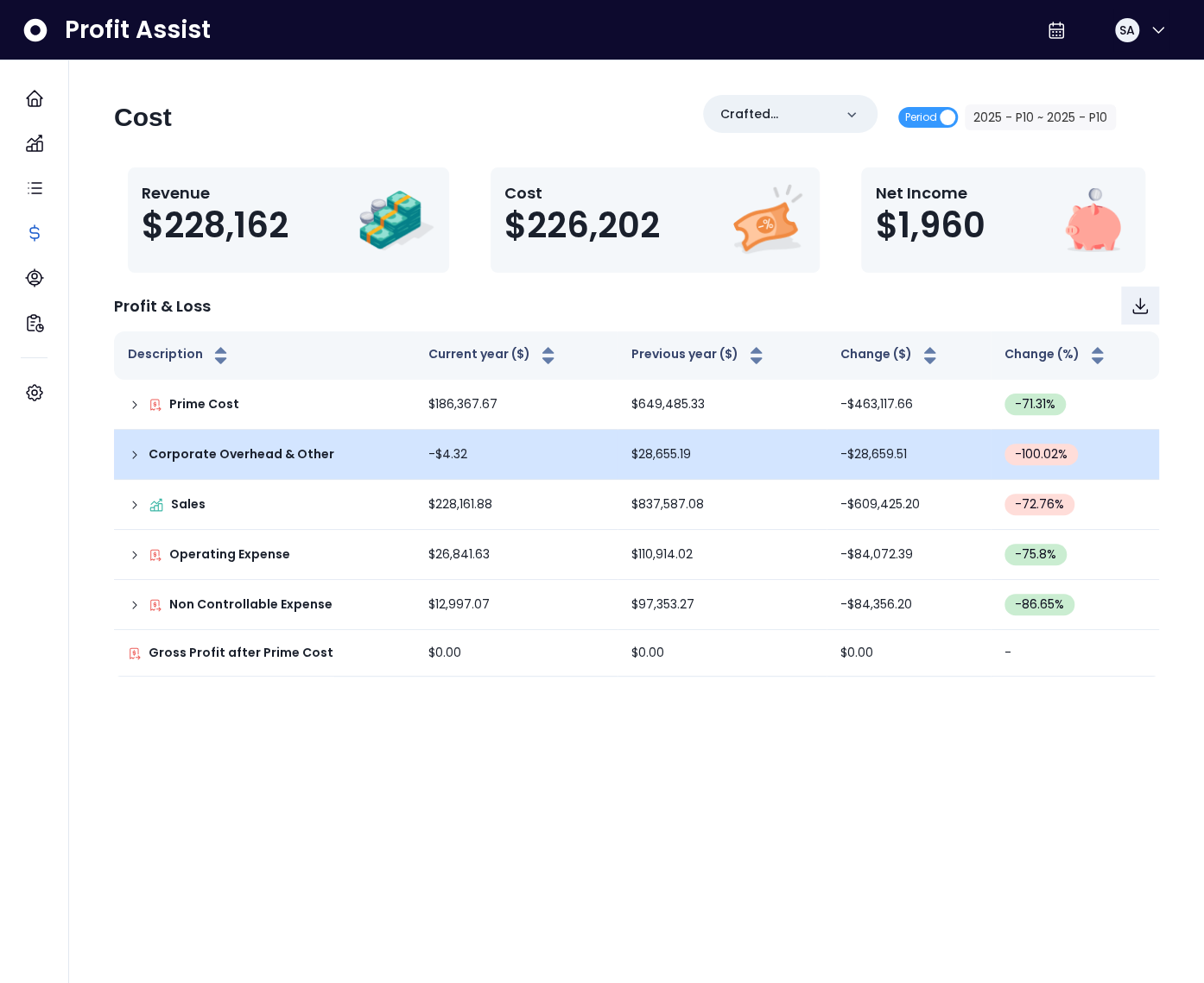
click at [132, 448] on icon at bounding box center [135, 455] width 14 height 14
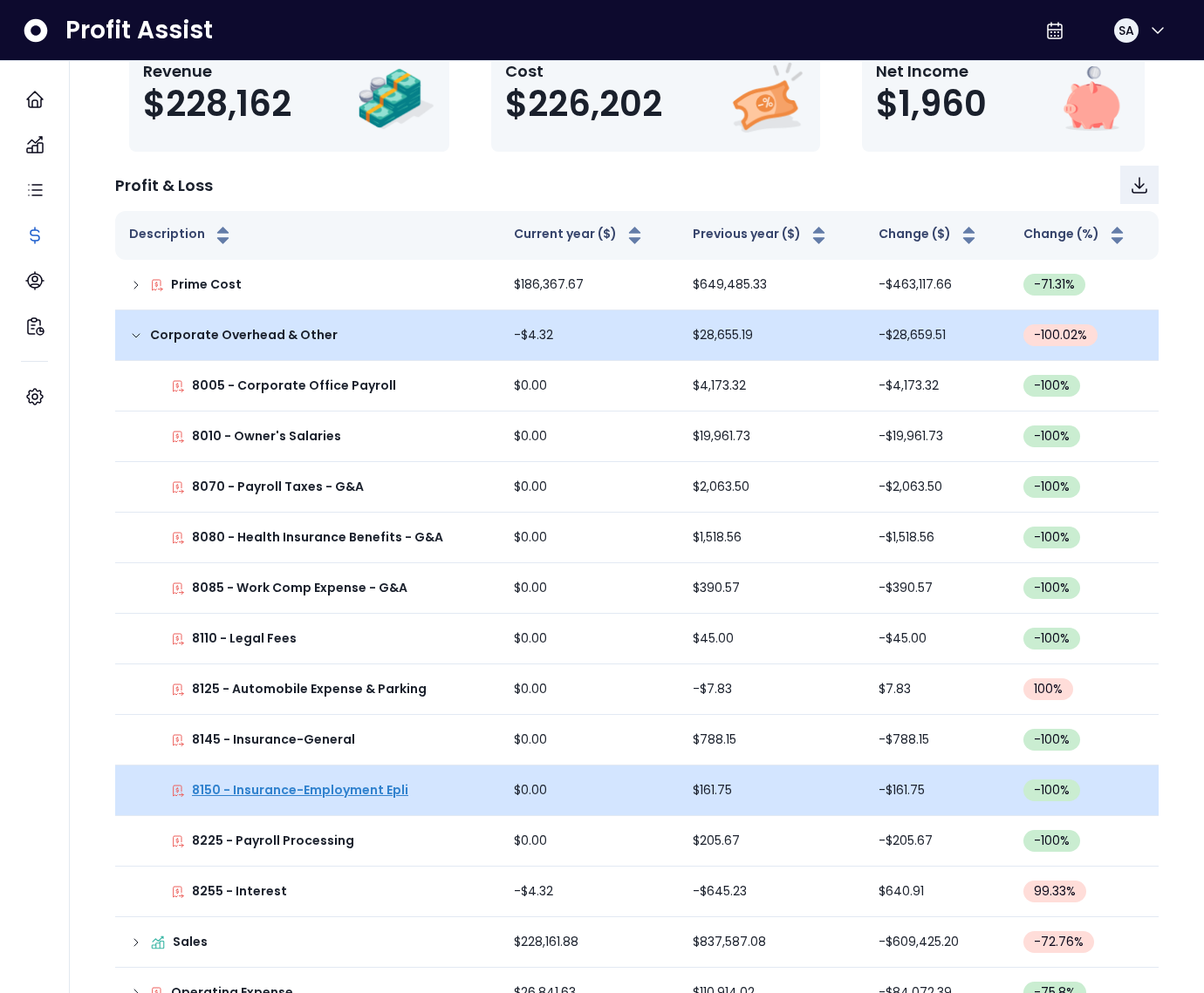
scroll to position [262, 0]
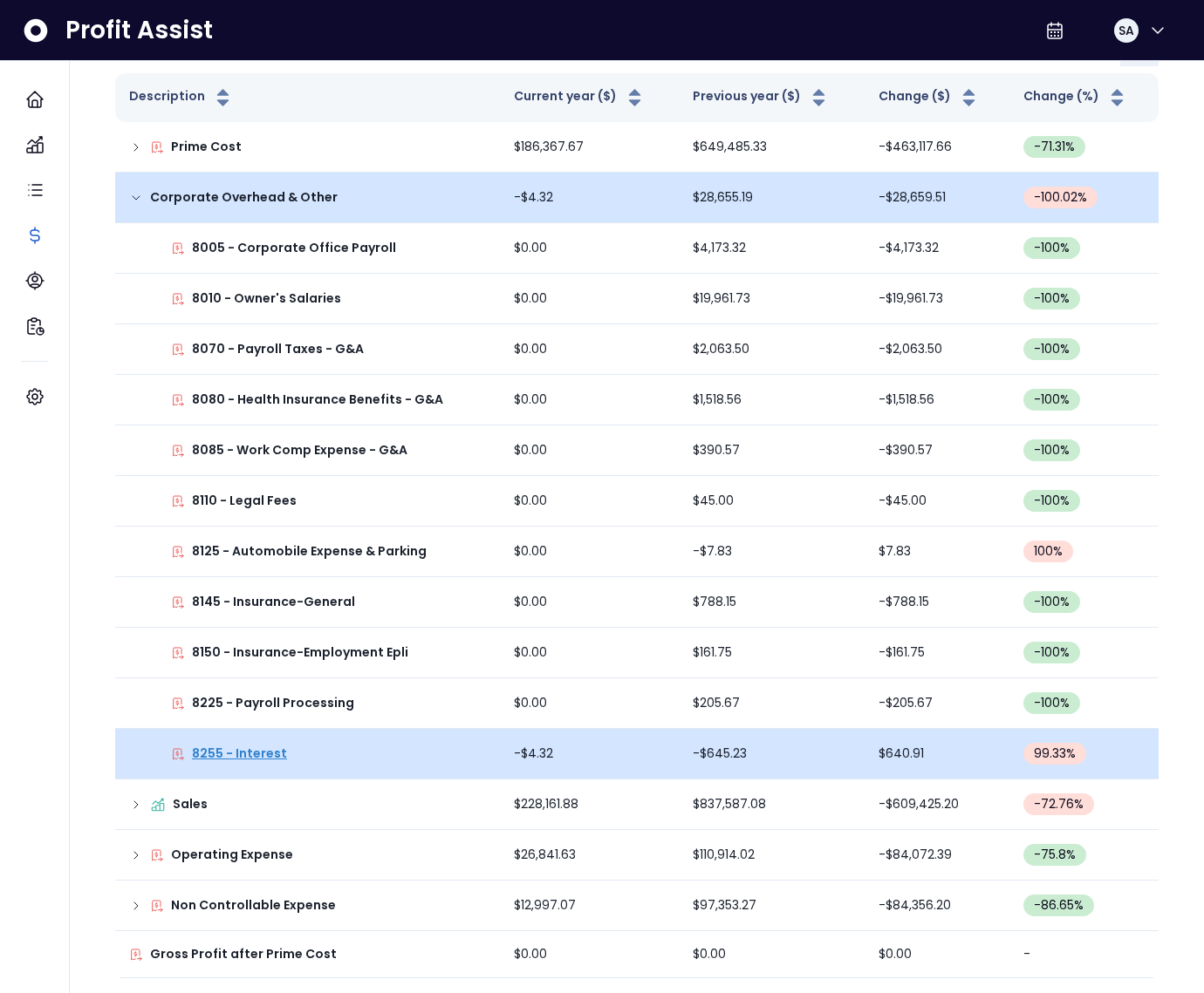
click at [272, 754] on p "8255 - Interest" at bounding box center [239, 754] width 95 height 18
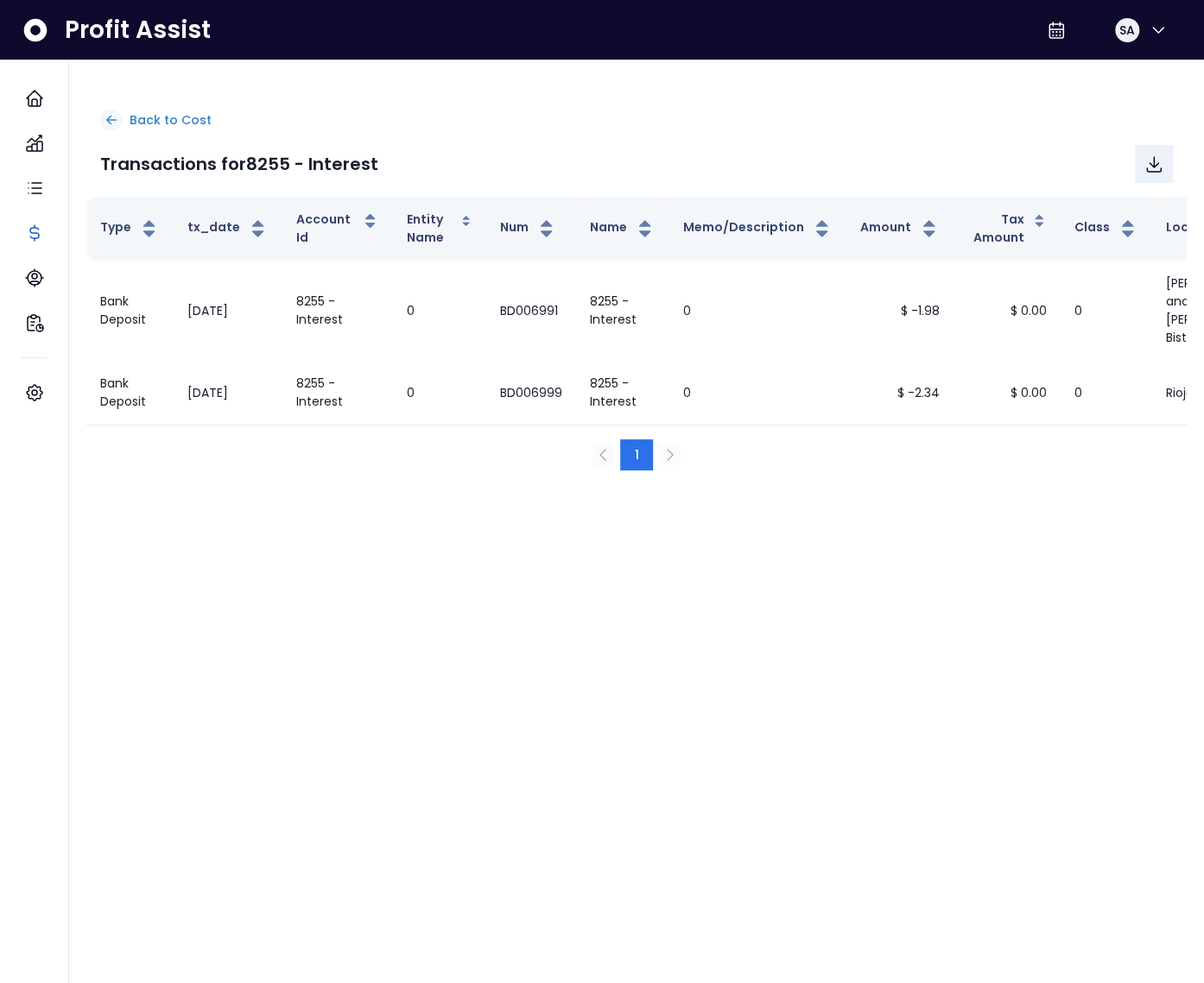
click at [148, 123] on p "Back to Cost" at bounding box center [170, 121] width 82 height 18
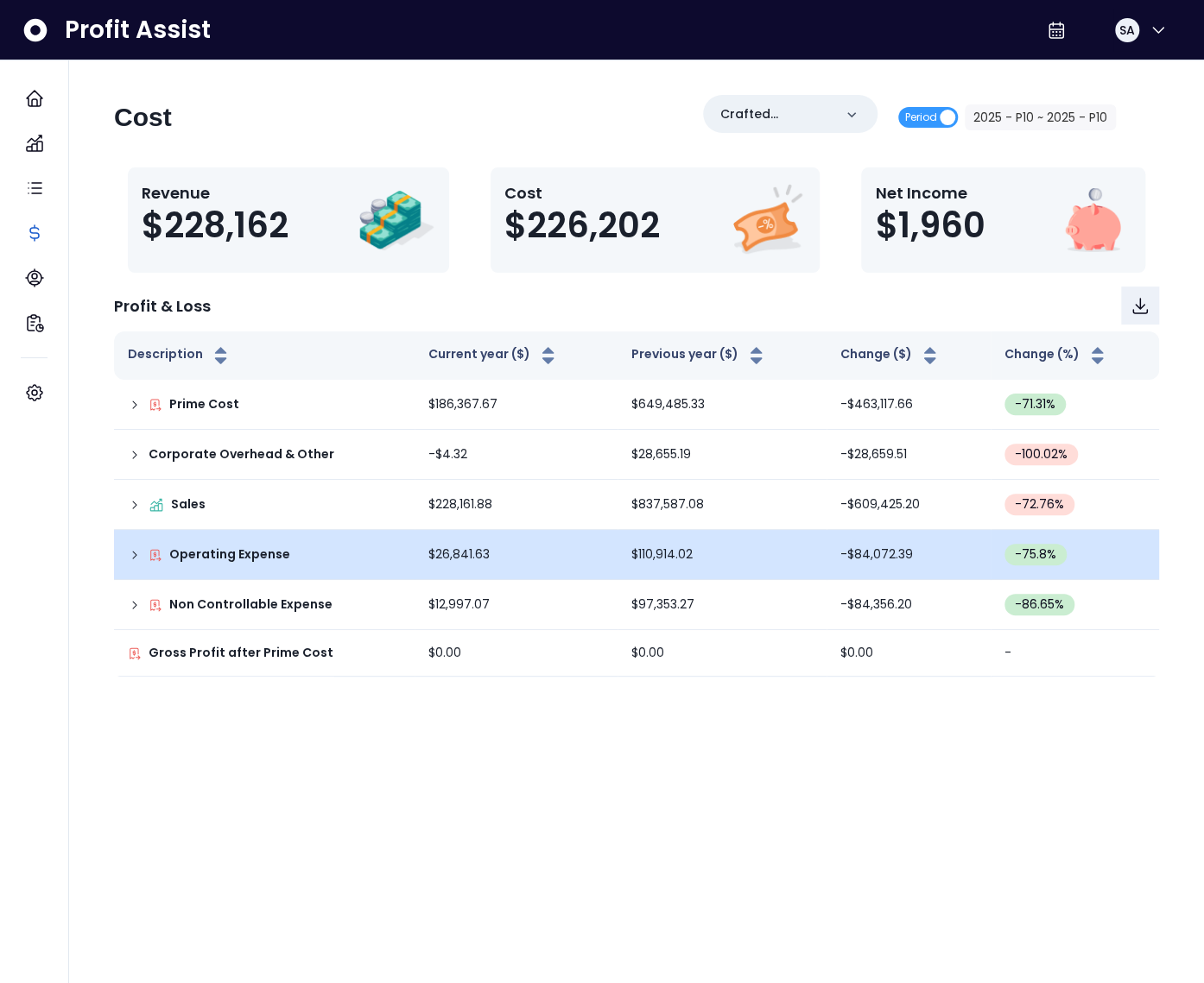
click at [146, 552] on div "Operating Expense" at bounding box center [264, 554] width 273 height 18
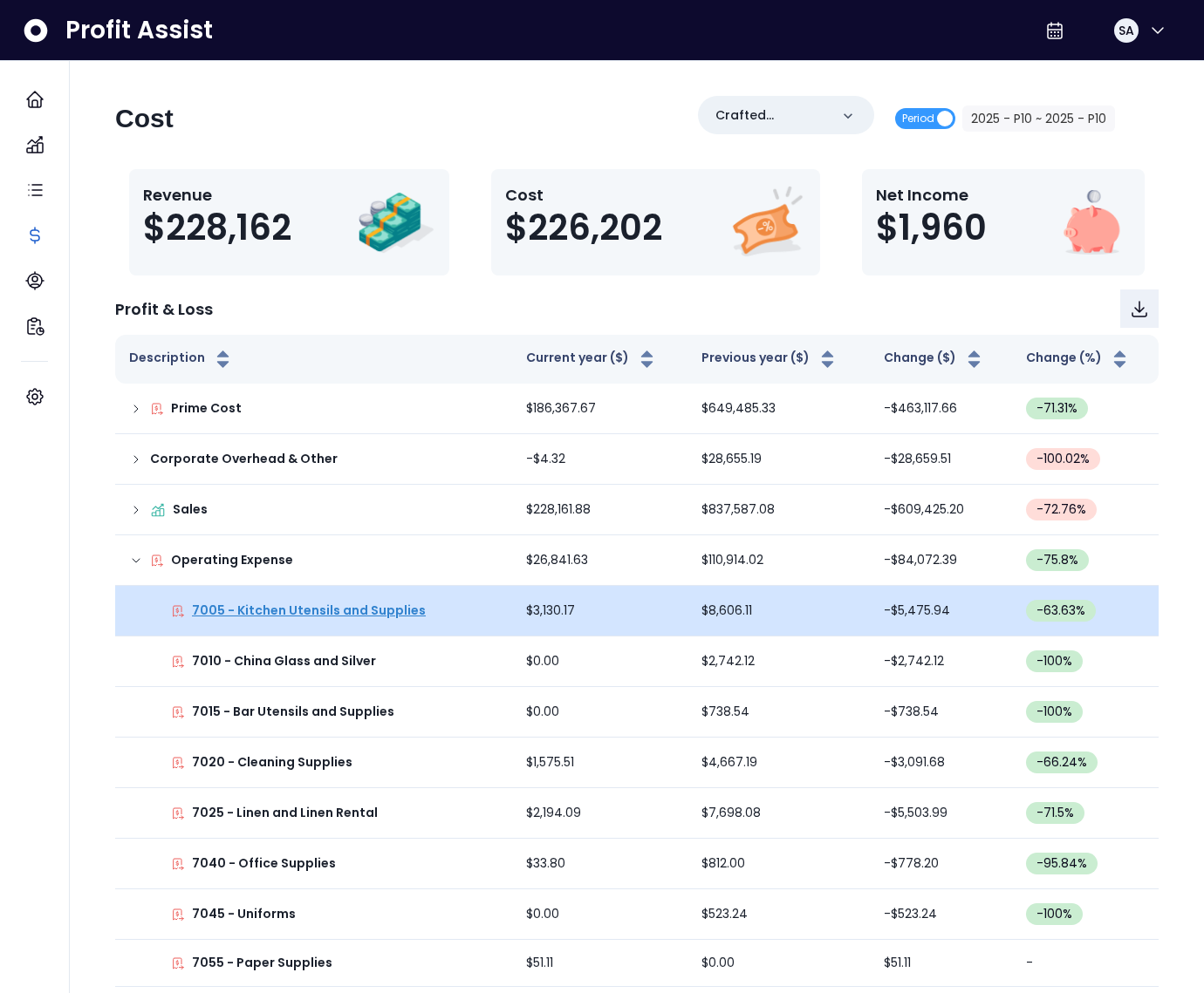
scroll to position [3, 0]
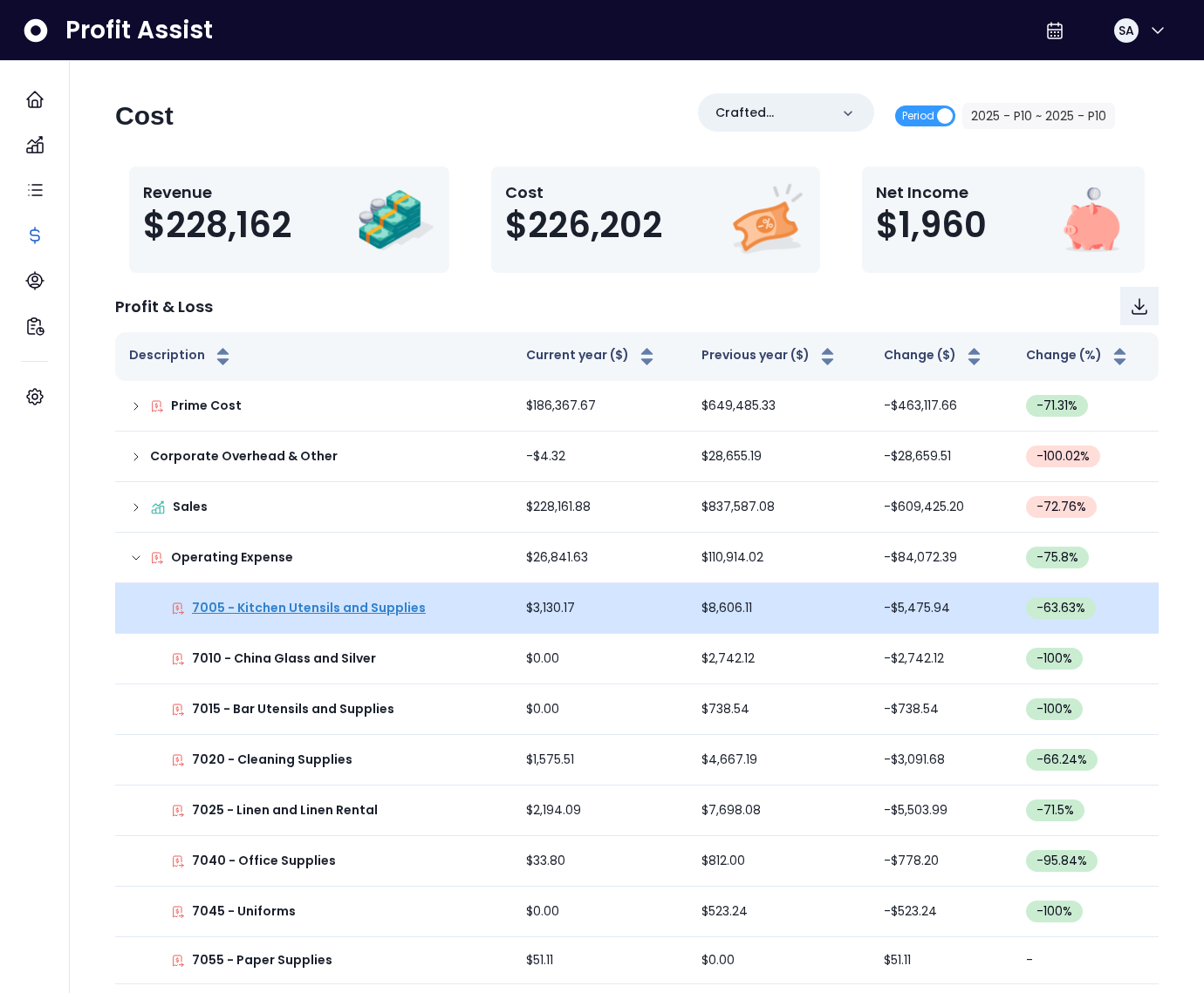
click at [290, 610] on p "7005 - Kitchen Utensils and Supplies" at bounding box center [309, 608] width 234 height 18
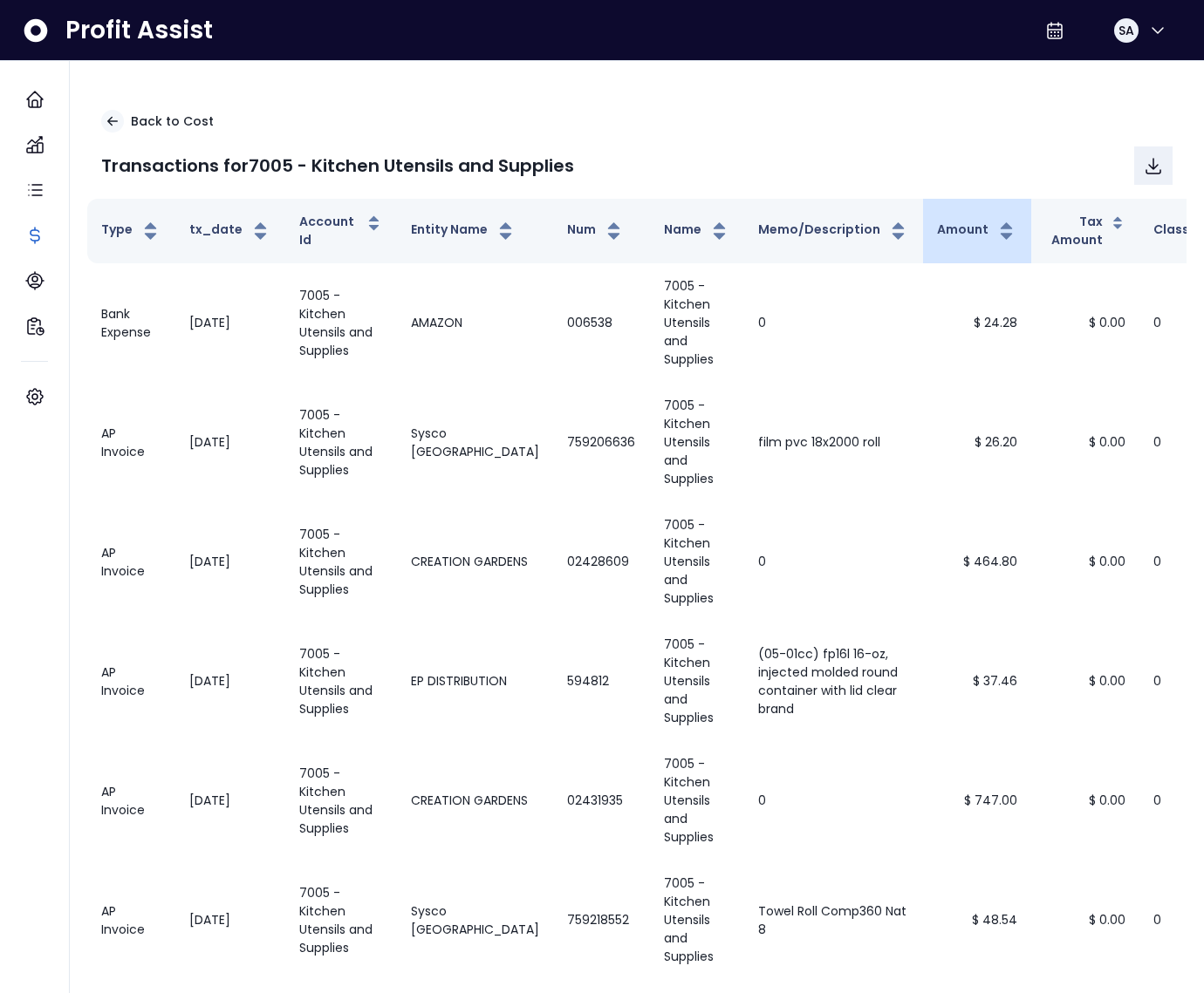
click at [923, 217] on th "Amount" at bounding box center [977, 231] width 108 height 65
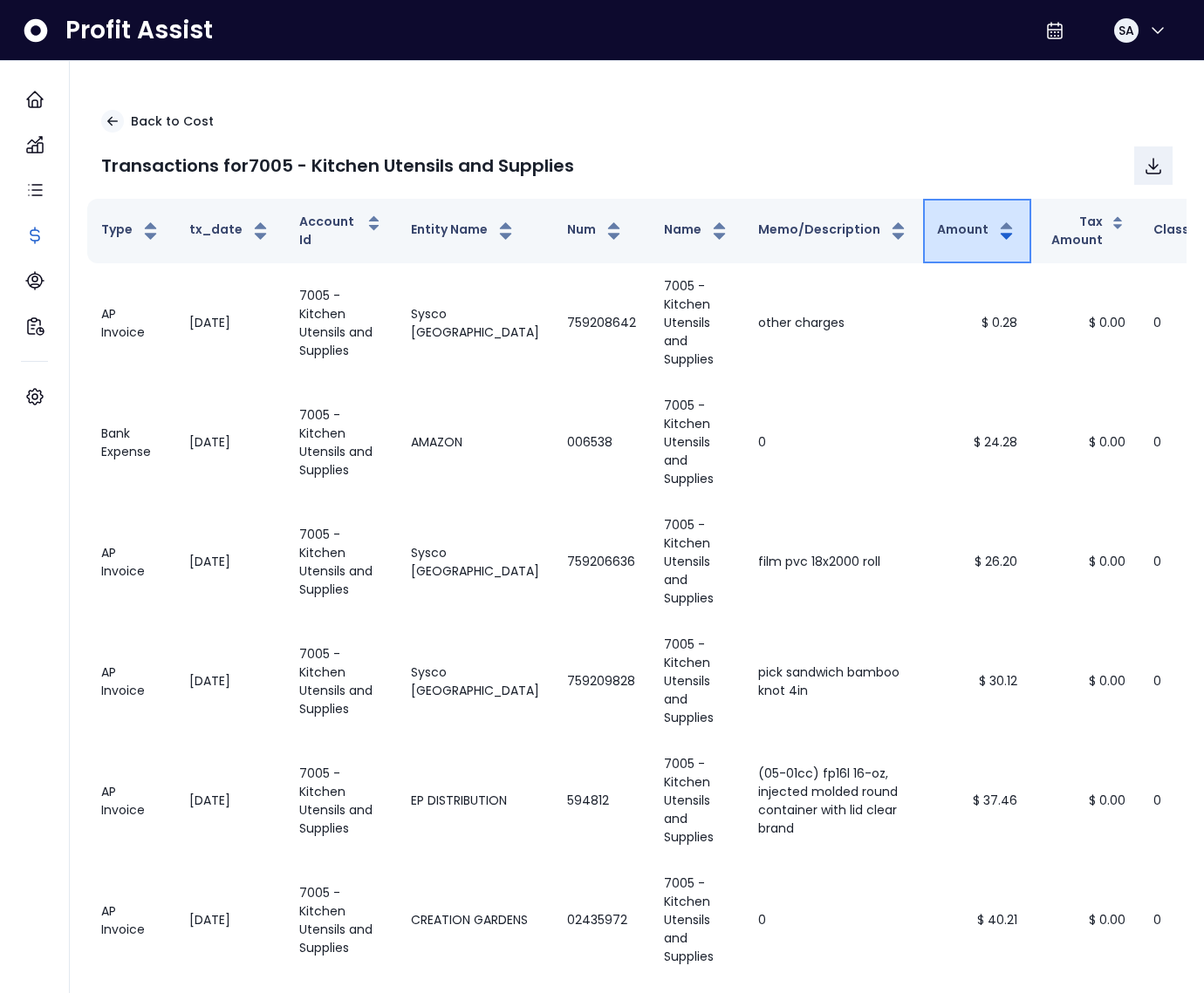
click at [937, 221] on button "Amount" at bounding box center [977, 231] width 80 height 21
